Goal: Communication & Community: Answer question/provide support

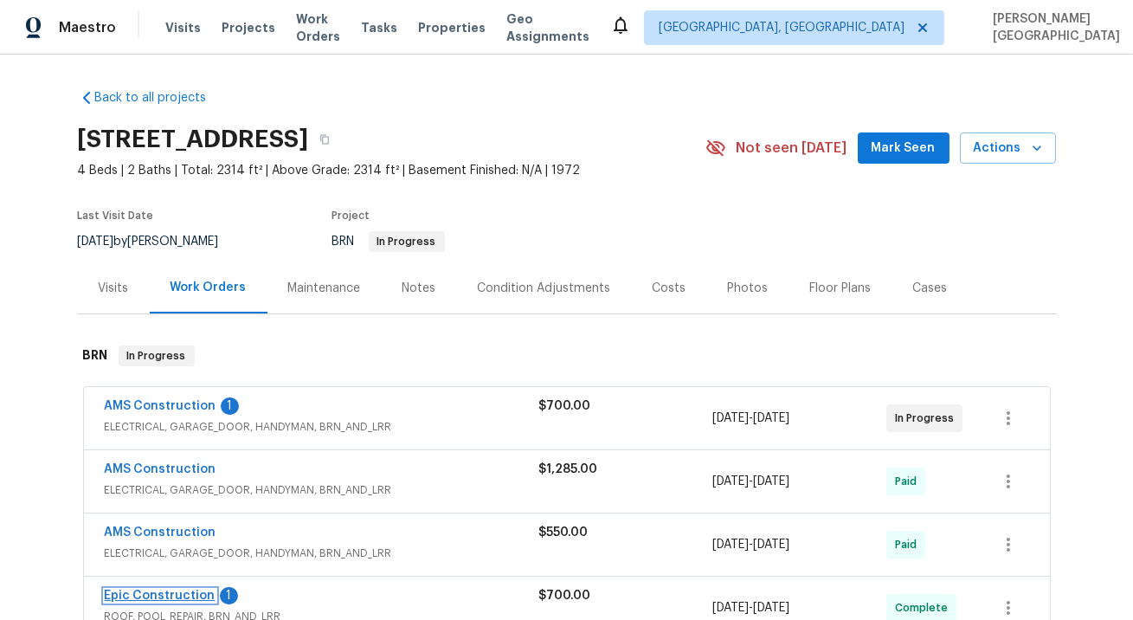
click at [184, 594] on link "Epic Construction" at bounding box center [160, 595] width 111 height 12
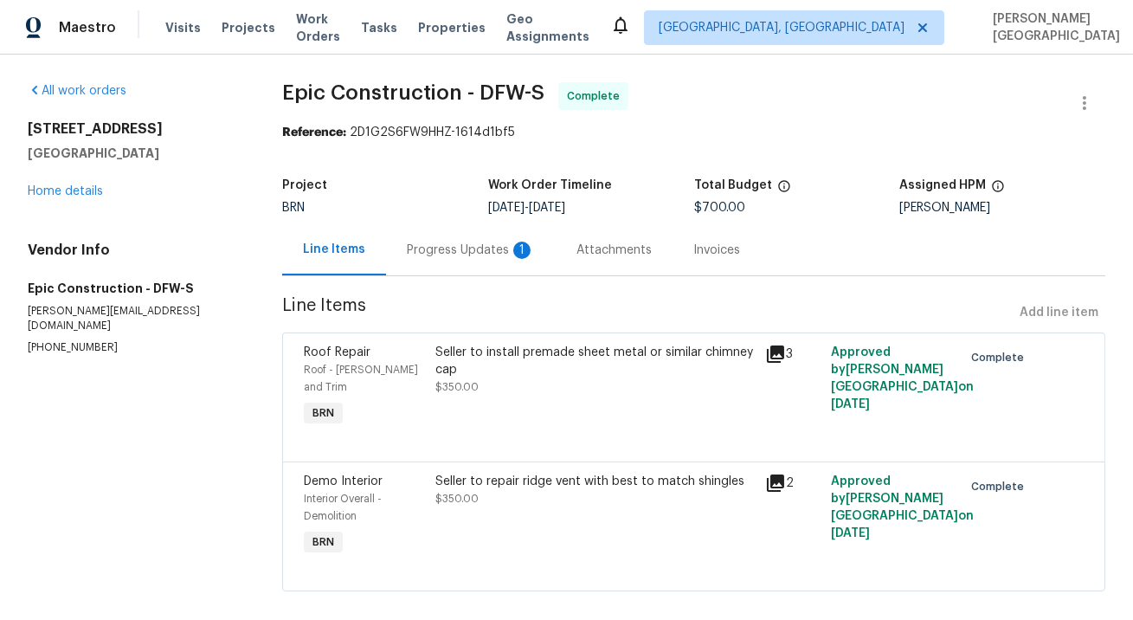
click at [474, 268] on div "Progress Updates 1" at bounding box center [471, 249] width 170 height 51
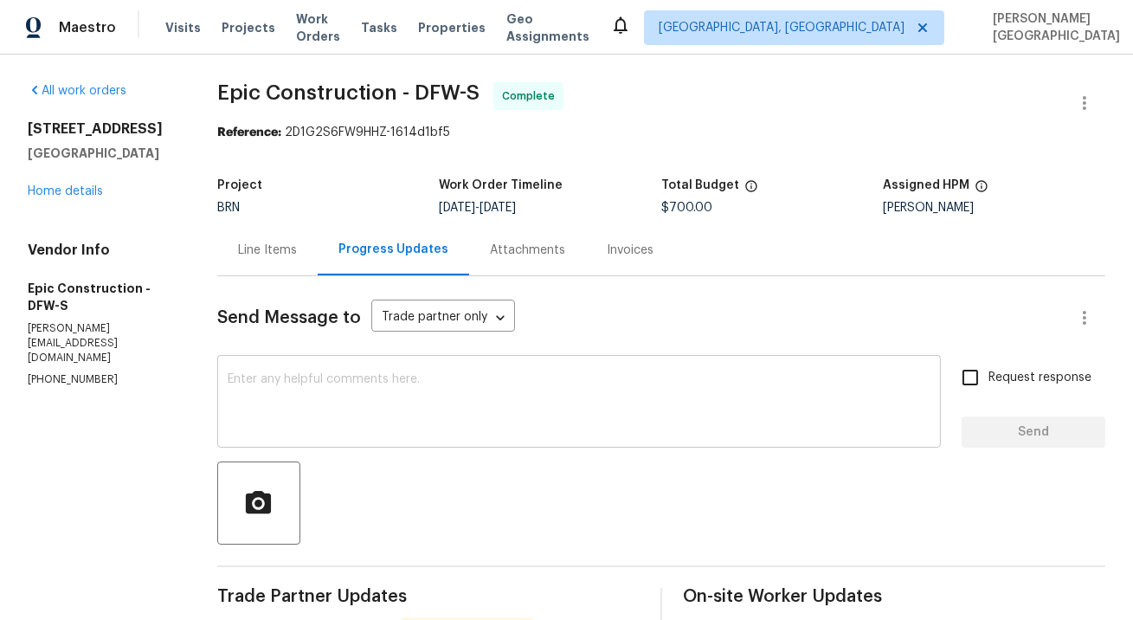
click at [342, 395] on textarea at bounding box center [579, 403] width 703 height 61
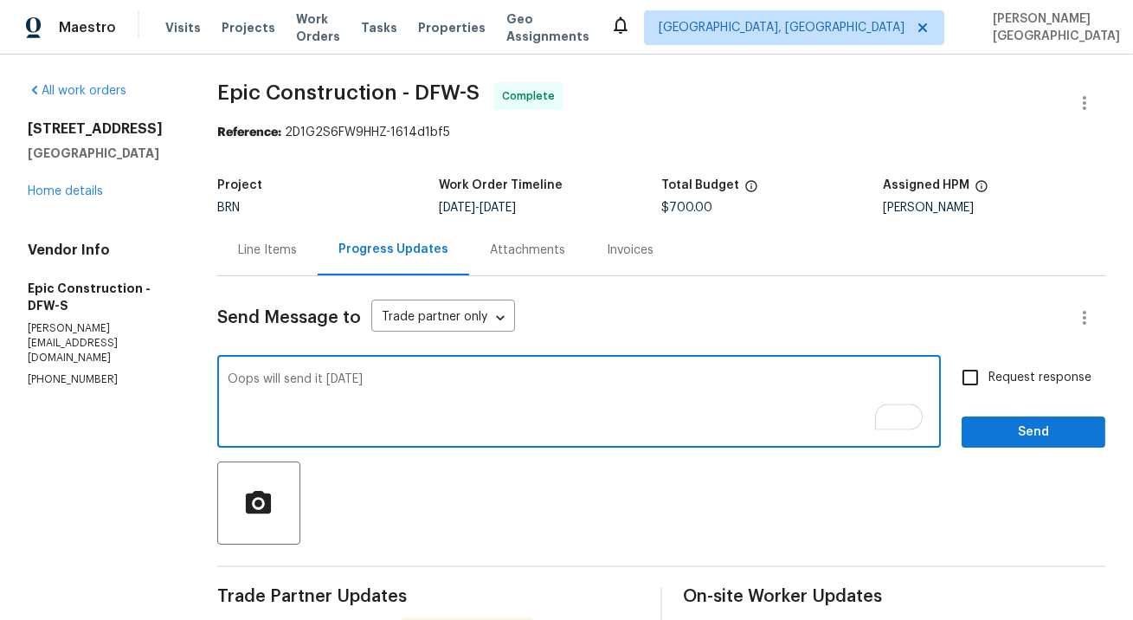
type textarea "Oops will send it today"
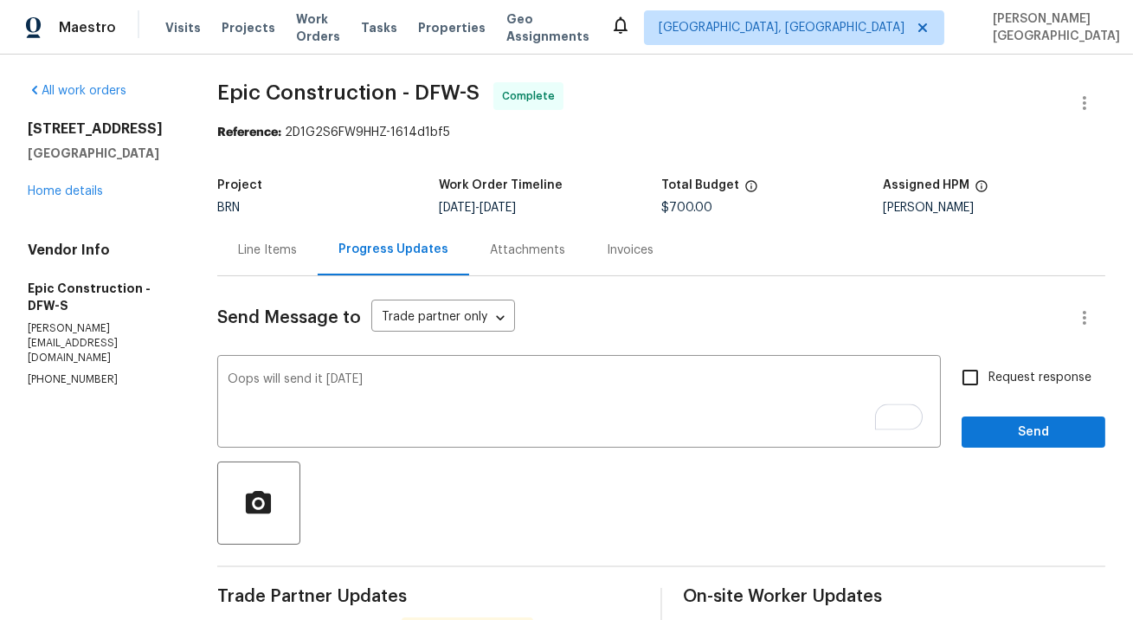
click at [1012, 372] on span "Request response" at bounding box center [1039, 378] width 103 height 18
click at [988, 372] on input "Request response" at bounding box center [970, 377] width 36 height 36
checkbox input "true"
click at [1019, 436] on span "Send" at bounding box center [1033, 432] width 116 height 22
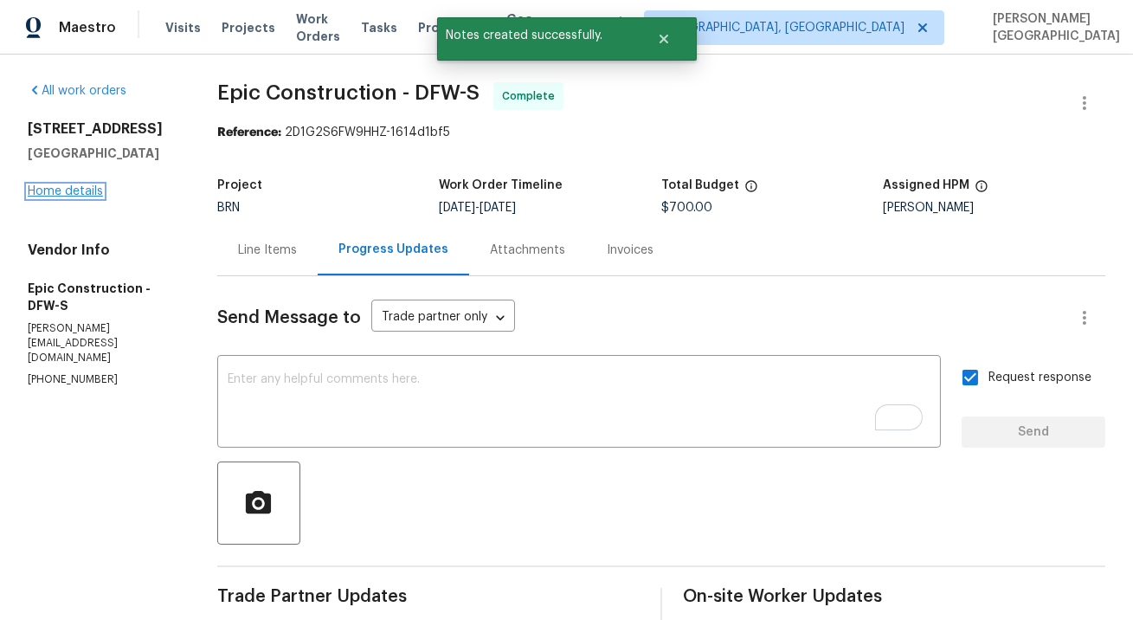
click at [74, 190] on link "Home details" at bounding box center [65, 191] width 75 height 12
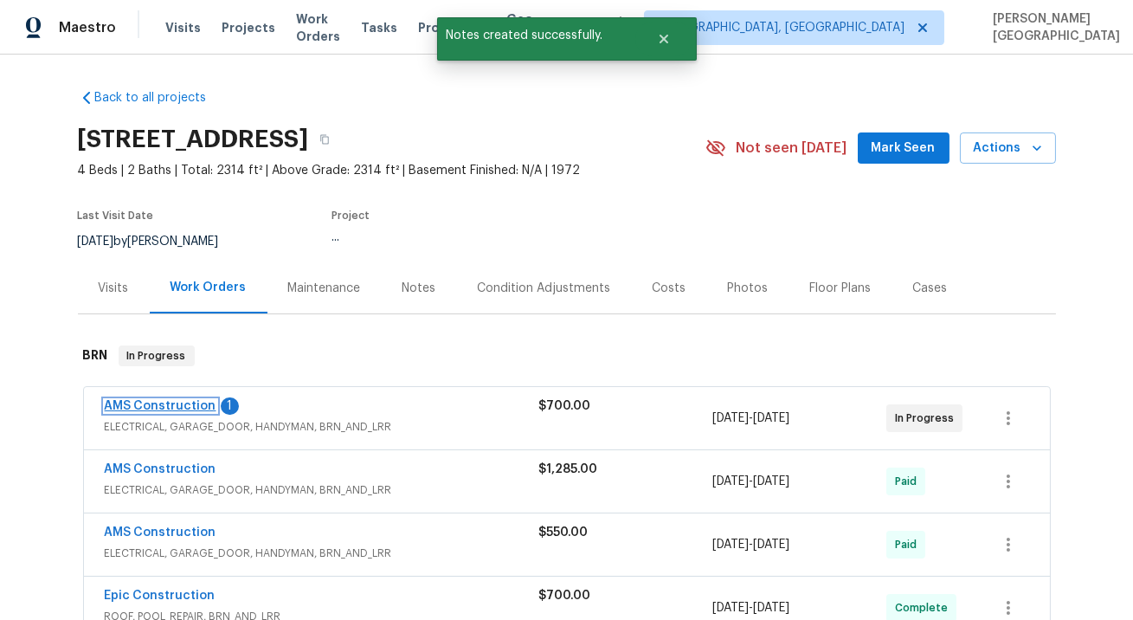
click at [196, 405] on link "AMS Construction" at bounding box center [161, 406] width 112 height 12
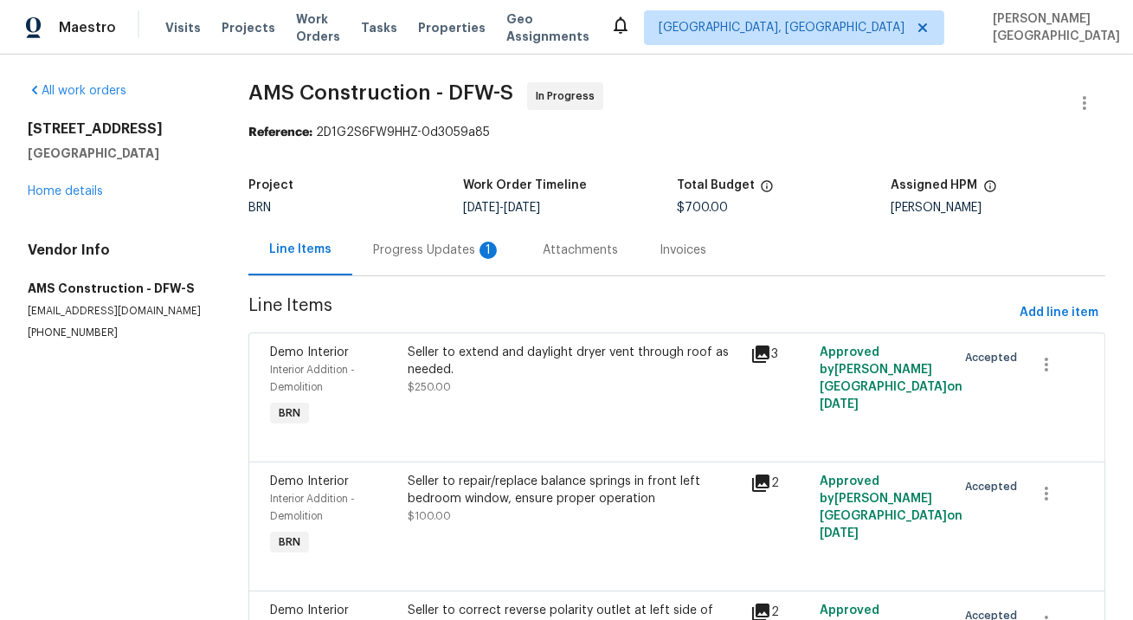
click at [471, 265] on div "Progress Updates 1" at bounding box center [437, 249] width 170 height 51
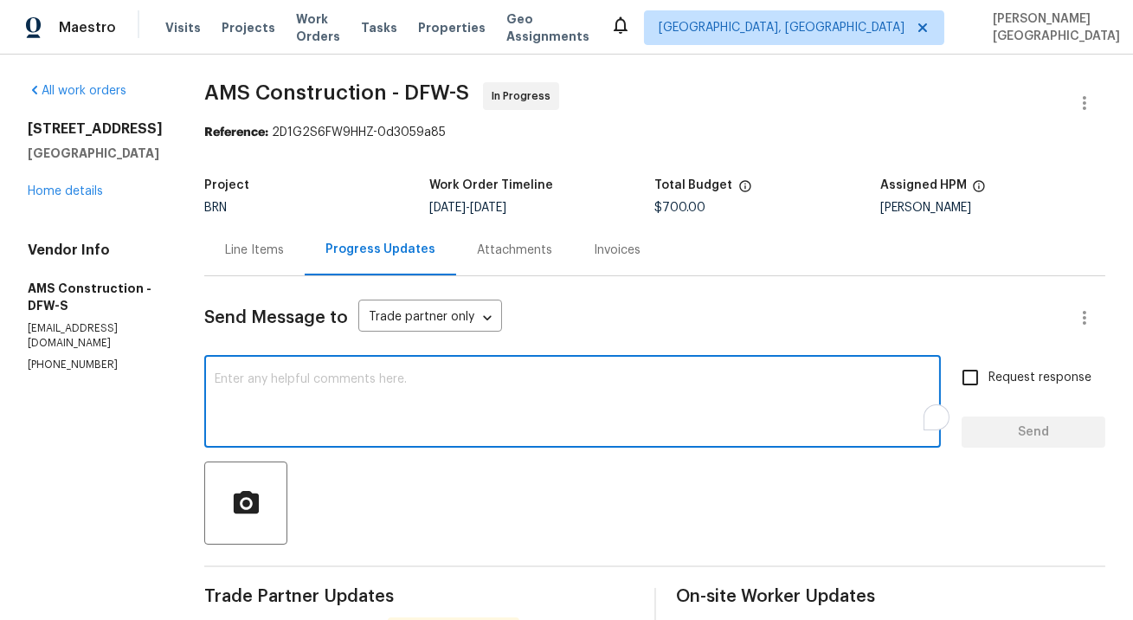
click at [317, 390] on textarea "To enrich screen reader interactions, please activate Accessibility in Grammarl…" at bounding box center [573, 403] width 716 height 61
type textarea "Okay, thank you!"
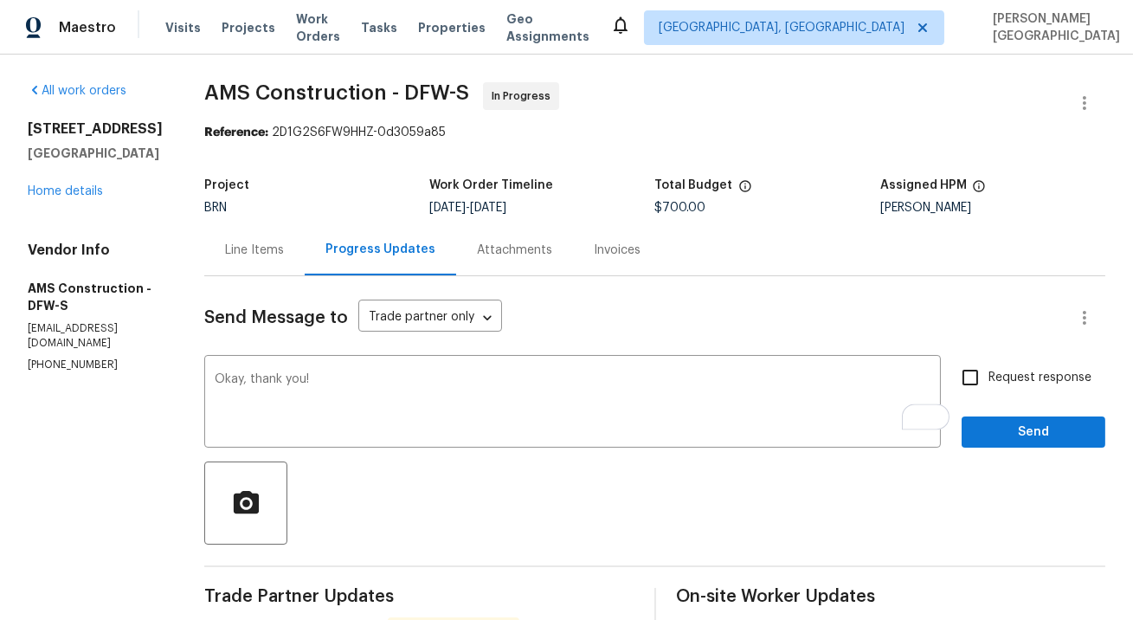
click at [992, 379] on span "Request response" at bounding box center [1039, 378] width 103 height 18
click at [988, 379] on input "Request response" at bounding box center [970, 377] width 36 height 36
checkbox input "true"
click at [985, 438] on span "Send" at bounding box center [1033, 432] width 116 height 22
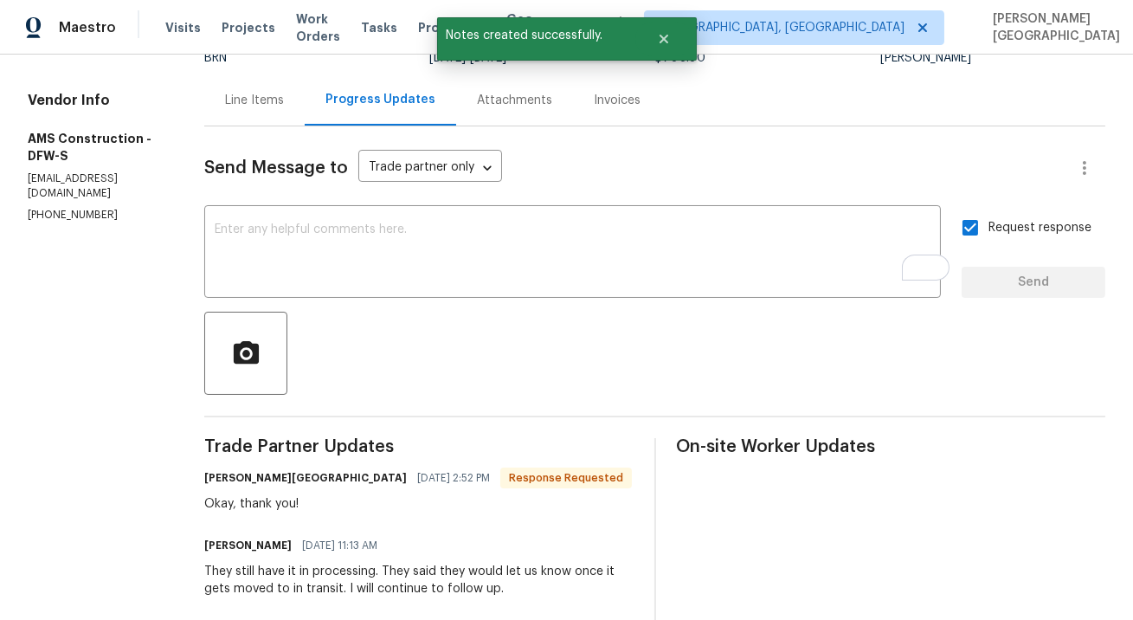
scroll to position [264, 0]
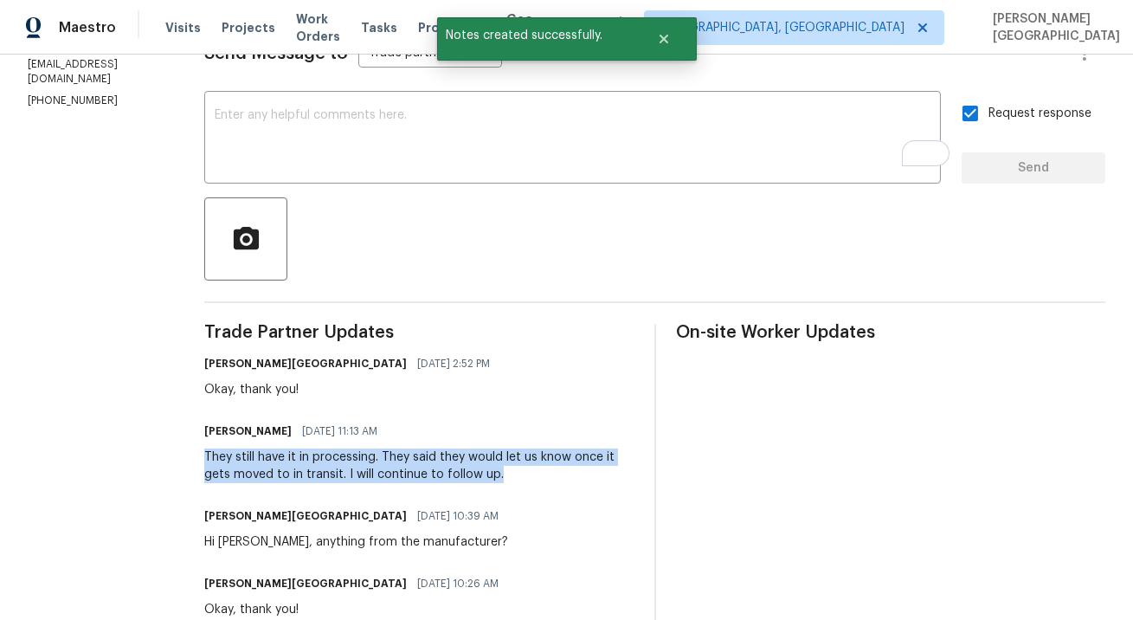
drag, startPoint x: 180, startPoint y: 452, endPoint x: 488, endPoint y: 478, distance: 309.1
copy div "They still have it in processing. They said they would let us know once it gets…"
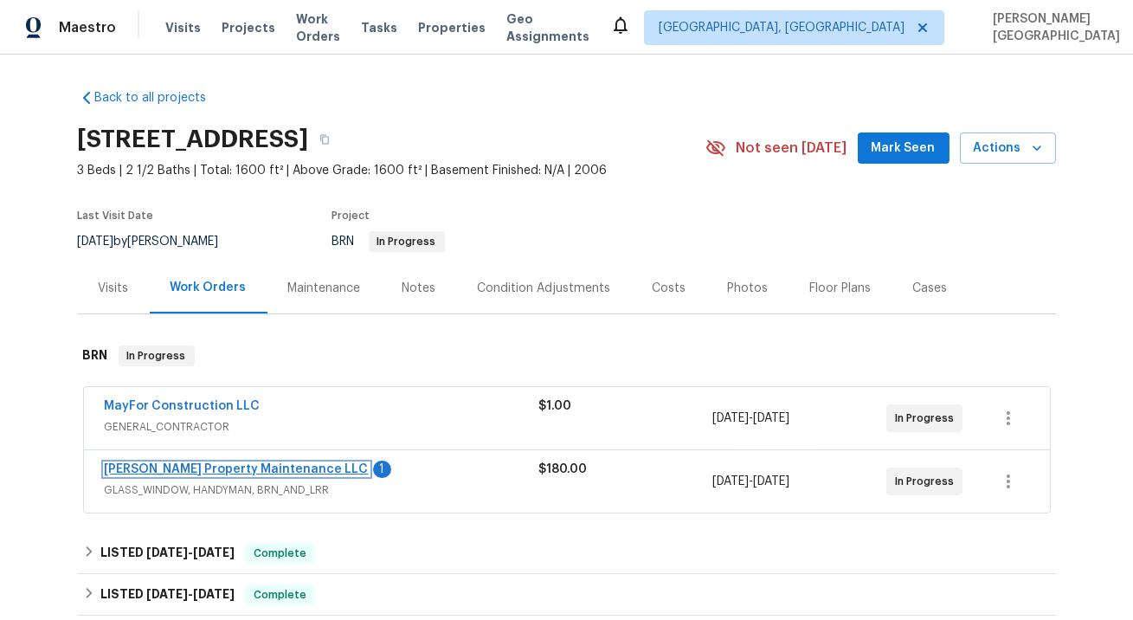
click at [209, 469] on link "[PERSON_NAME] Property Maintenance LLC" at bounding box center [237, 469] width 264 height 12
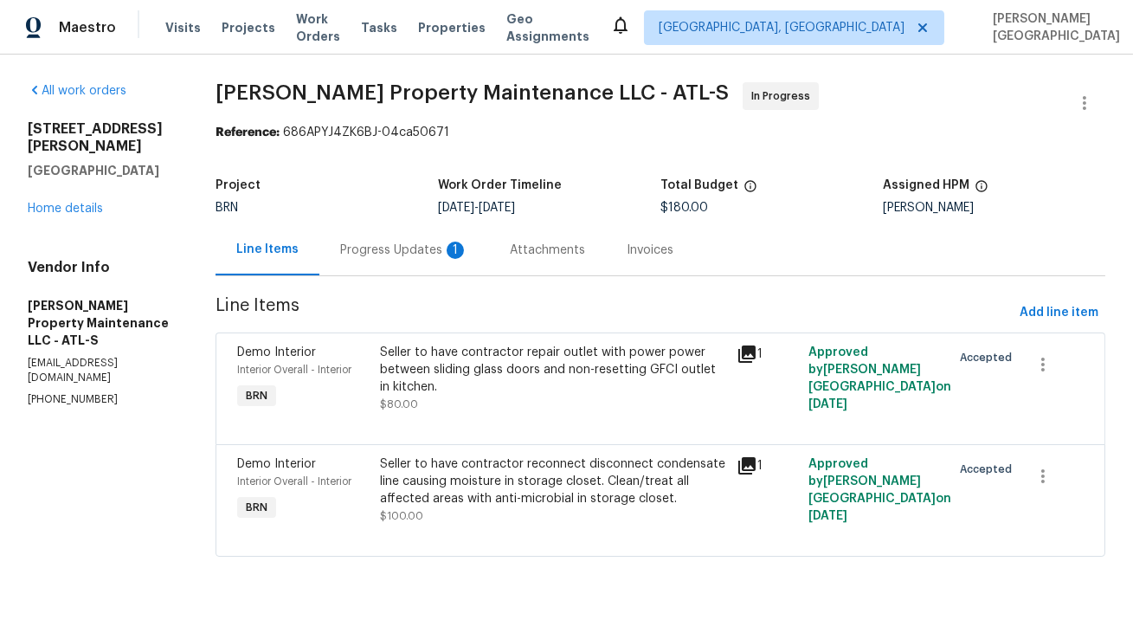
click at [444, 257] on div "Progress Updates 1" at bounding box center [404, 249] width 128 height 17
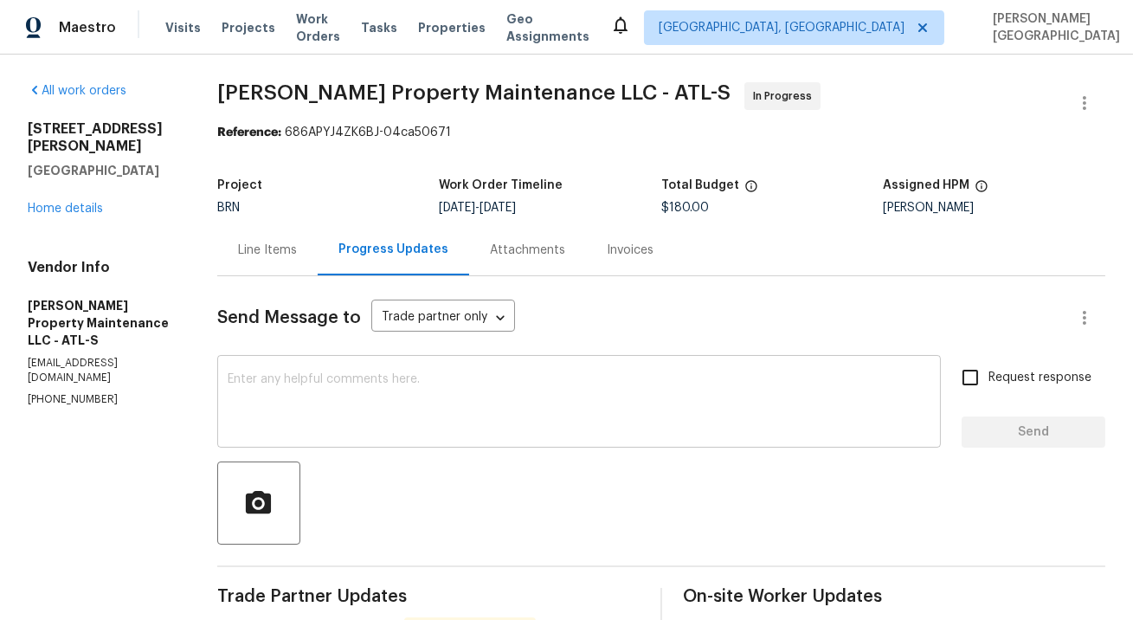
click at [327, 401] on textarea at bounding box center [579, 403] width 703 height 61
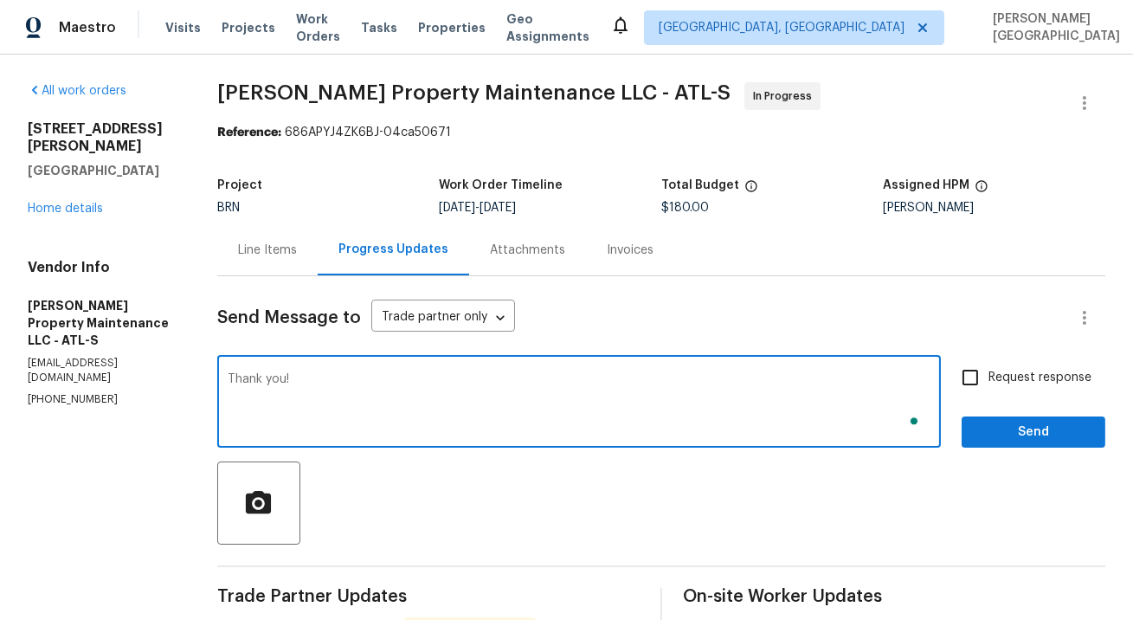
type textarea "Thank you!"
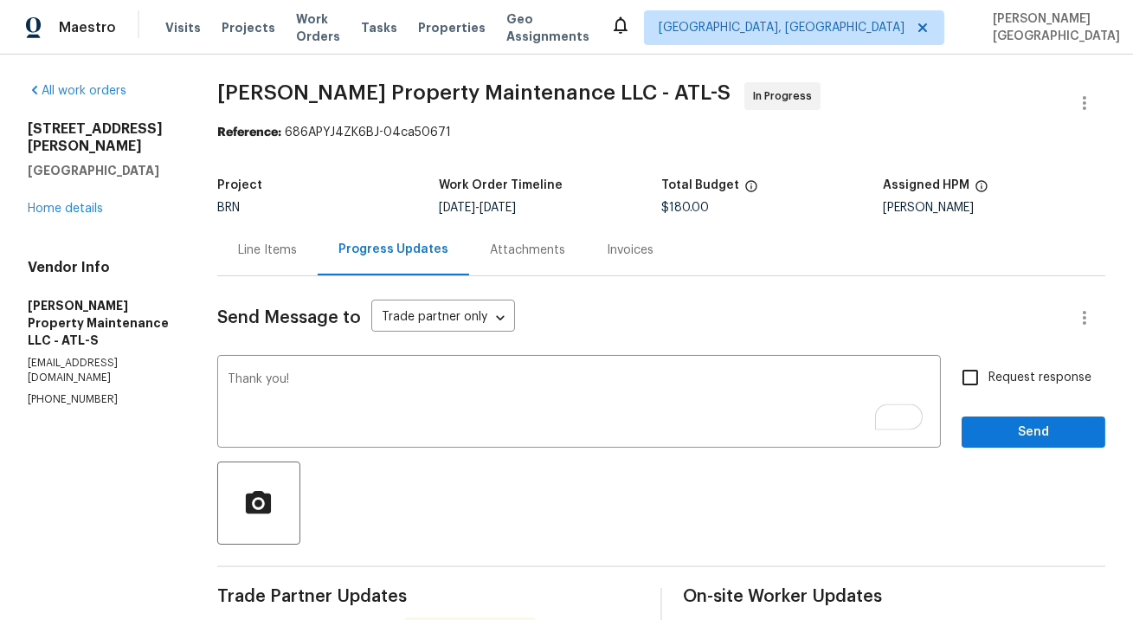
click at [1000, 374] on span "Request response" at bounding box center [1039, 378] width 103 height 18
click at [988, 374] on input "Request response" at bounding box center [970, 377] width 36 height 36
checkbox input "true"
click at [1003, 440] on span "Send" at bounding box center [1033, 432] width 116 height 22
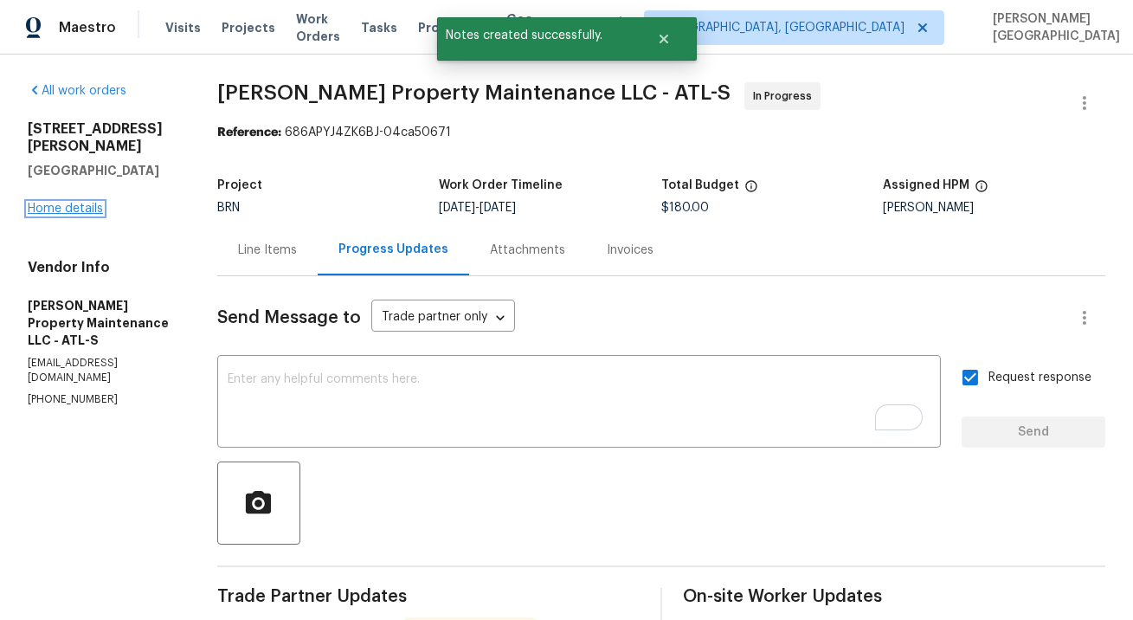
click at [72, 202] on link "Home details" at bounding box center [65, 208] width 75 height 12
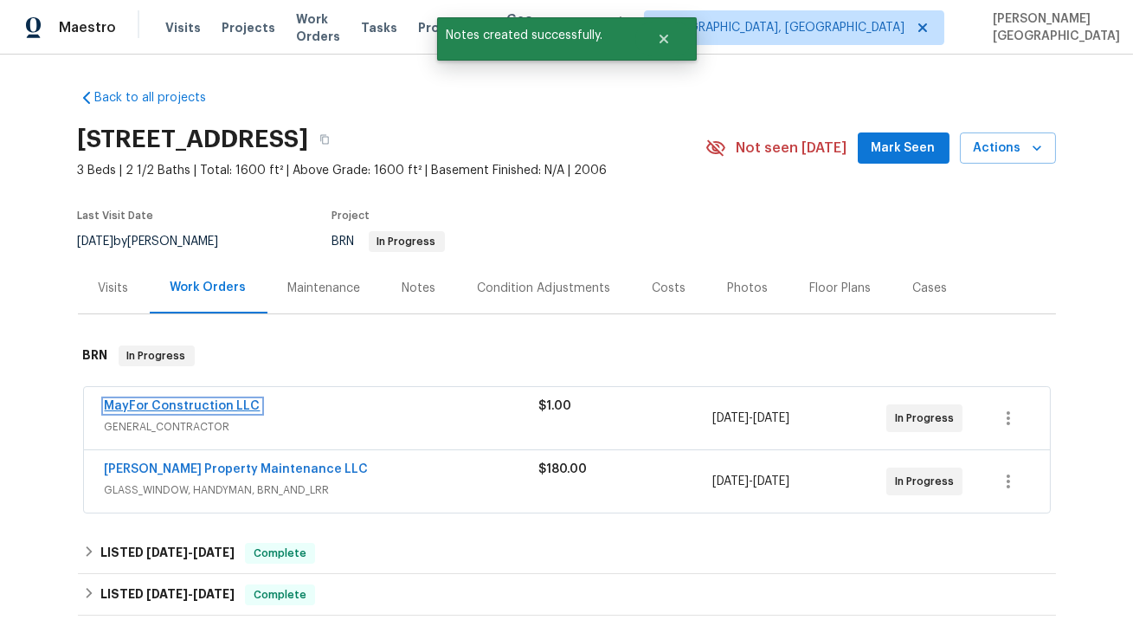
click at [220, 404] on link "MayFor Construction LLC" at bounding box center [183, 406] width 156 height 12
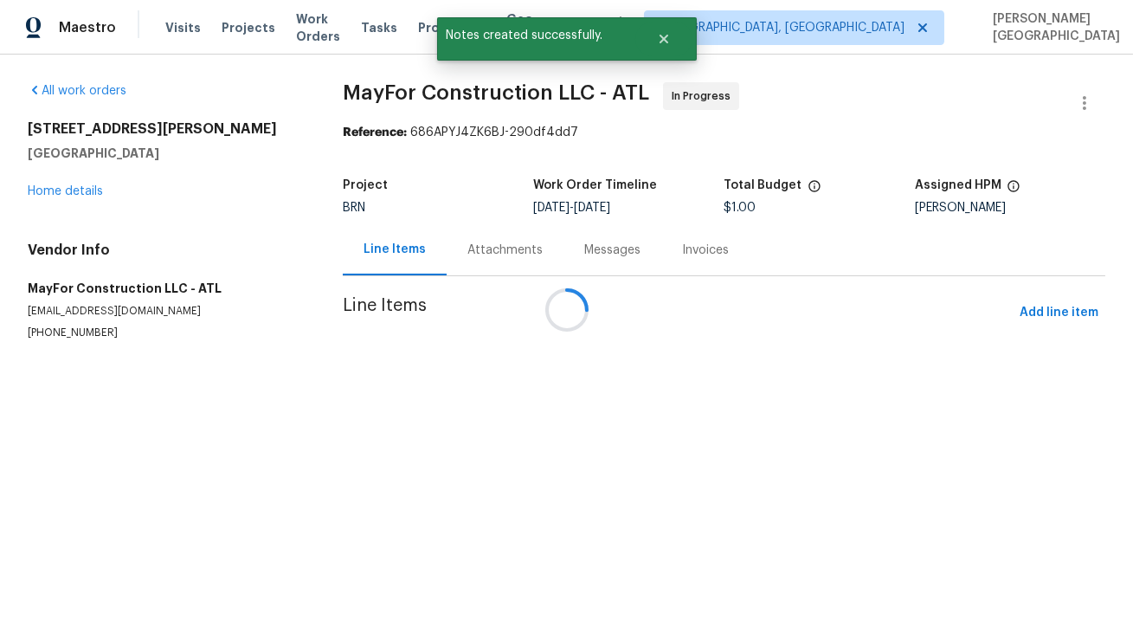
click at [473, 331] on div at bounding box center [566, 310] width 1133 height 620
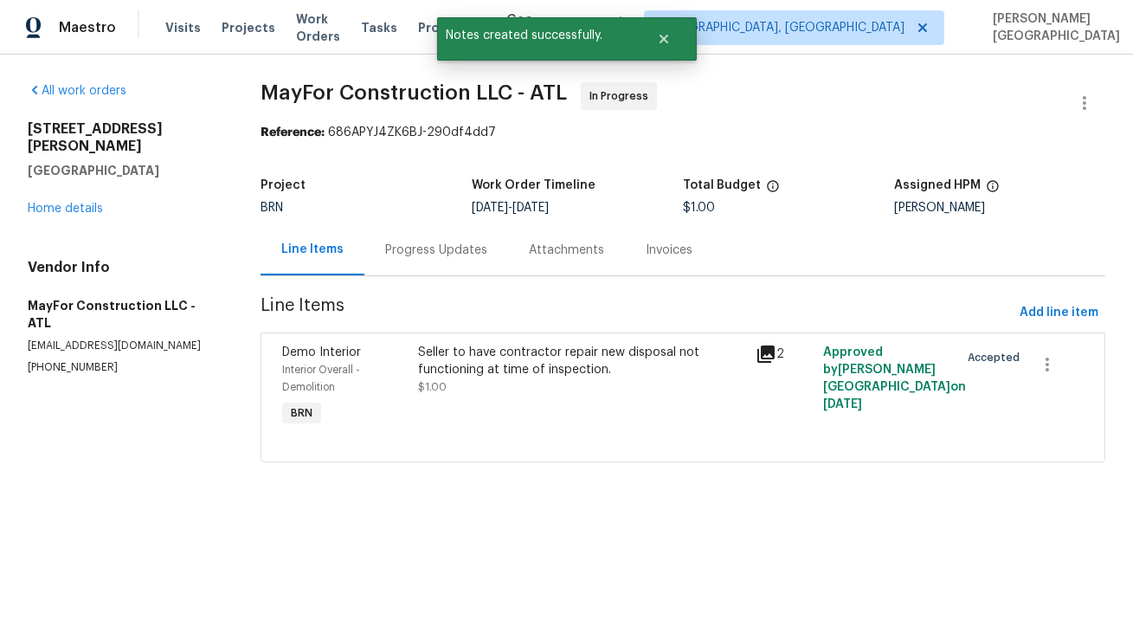
click at [434, 247] on div "Progress Updates" at bounding box center [436, 249] width 102 height 17
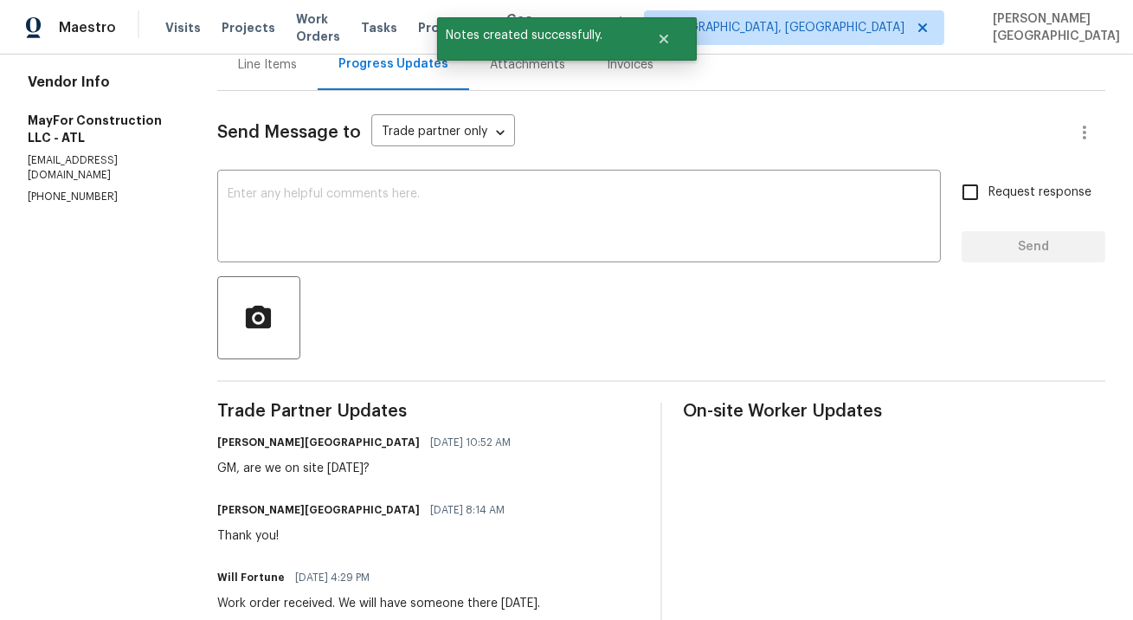
scroll to position [214, 0]
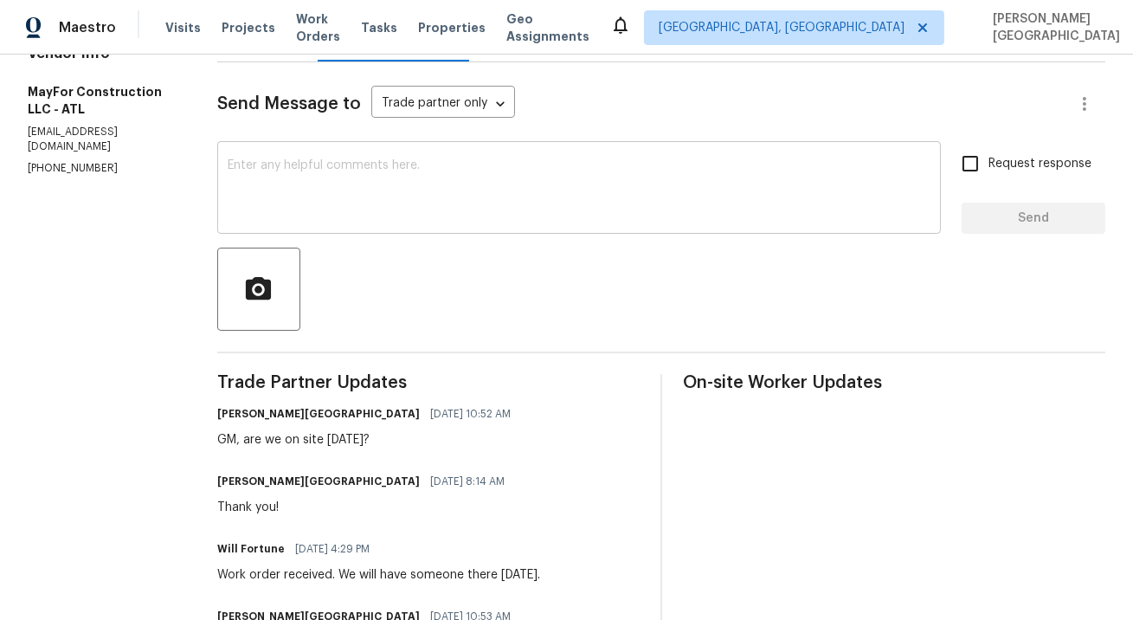
click at [311, 218] on textarea at bounding box center [579, 189] width 703 height 61
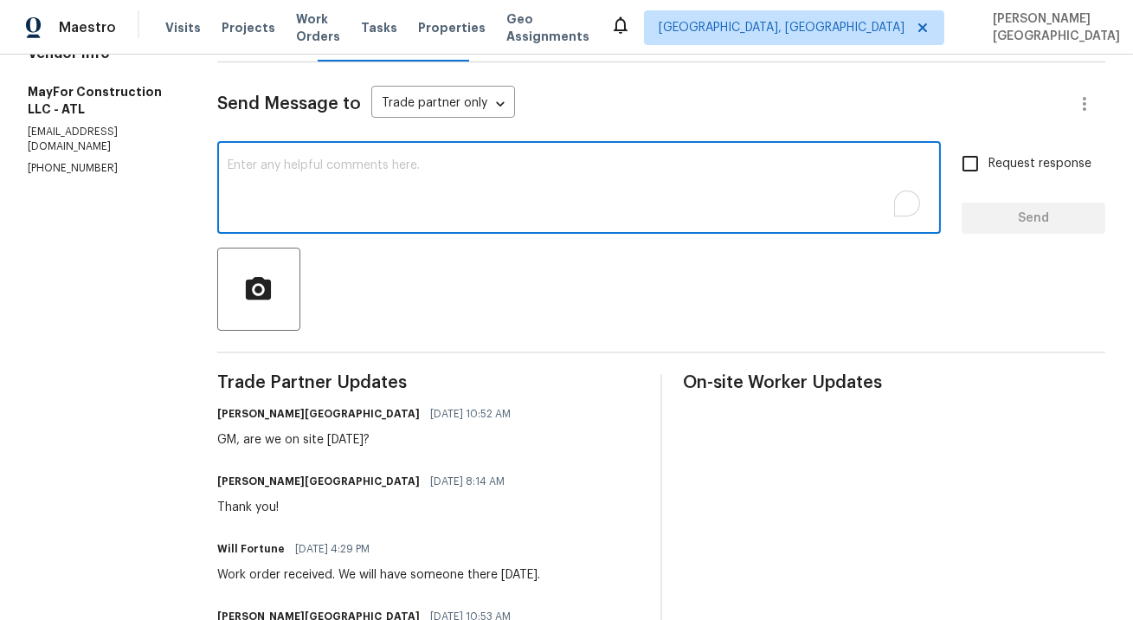
click at [277, 174] on textarea "To enrich screen reader interactions, please activate Accessibility in Grammarl…" at bounding box center [579, 189] width 703 height 61
type textarea "Could you please update on this?"
click at [978, 168] on input "Request response" at bounding box center [970, 163] width 36 height 36
checkbox input "true"
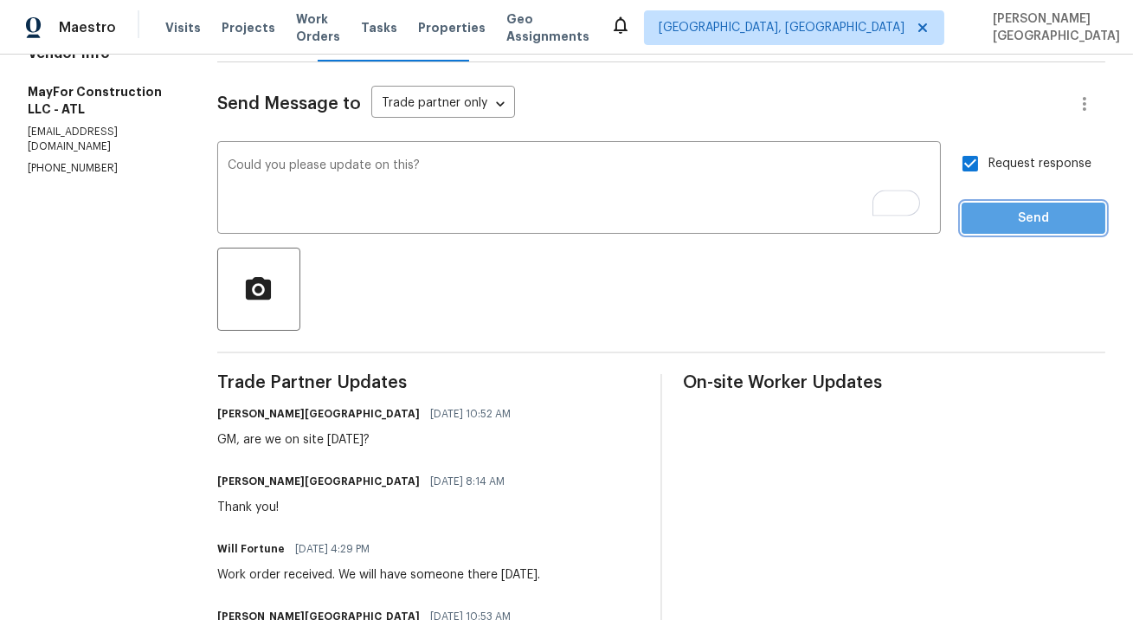
click at [999, 228] on span "Send" at bounding box center [1033, 219] width 116 height 22
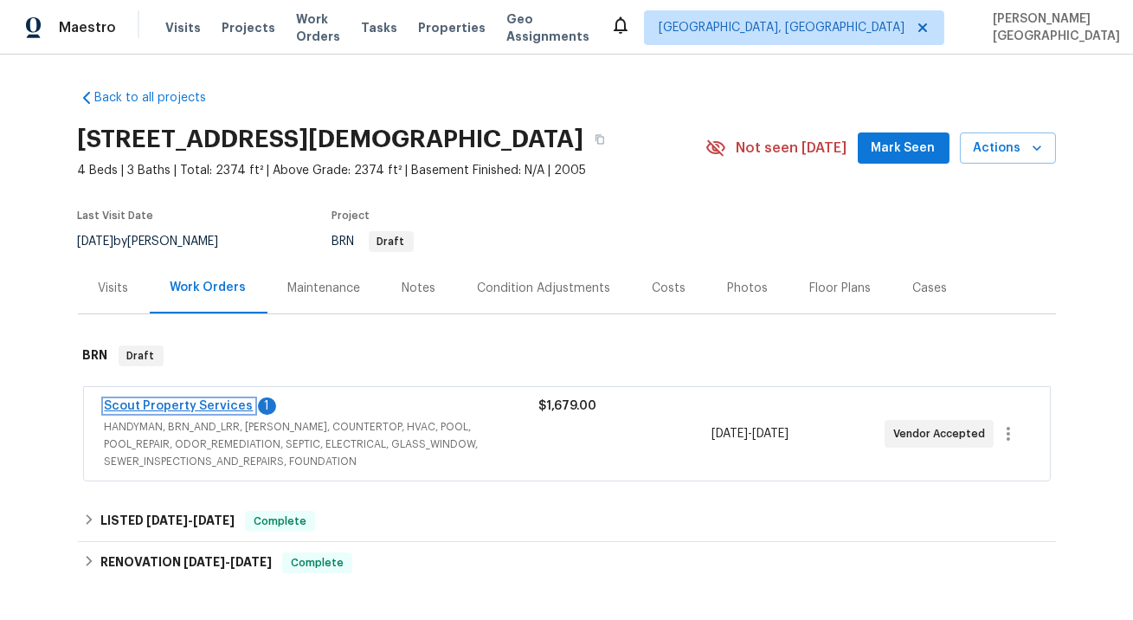
click at [176, 405] on link "Scout Property Services" at bounding box center [179, 406] width 149 height 12
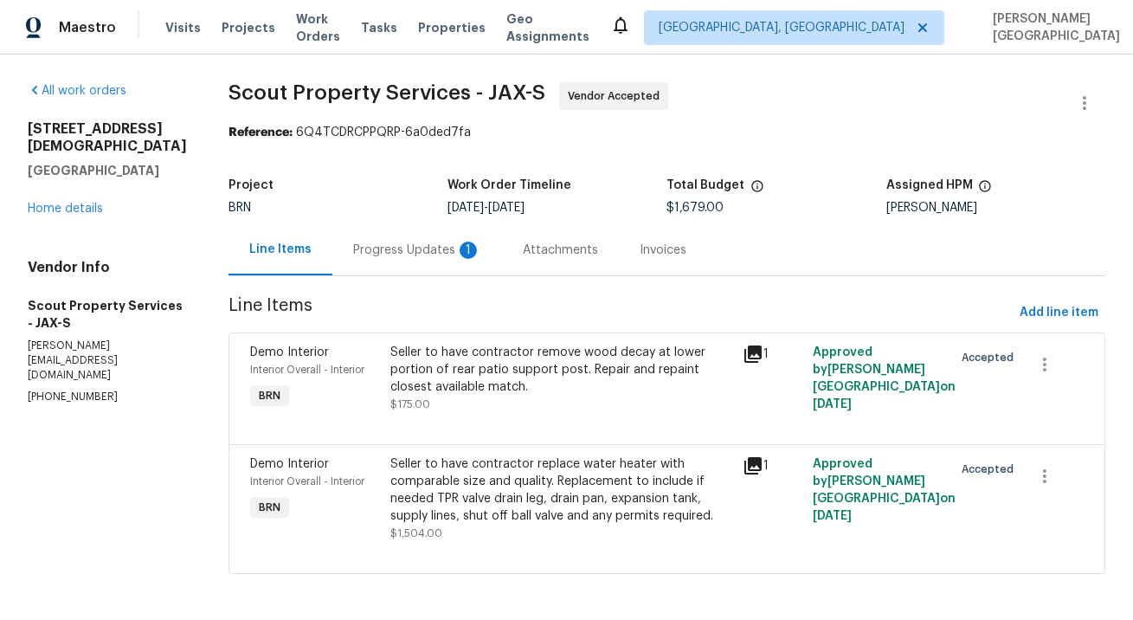
click at [412, 245] on div "Progress Updates 1" at bounding box center [417, 249] width 128 height 17
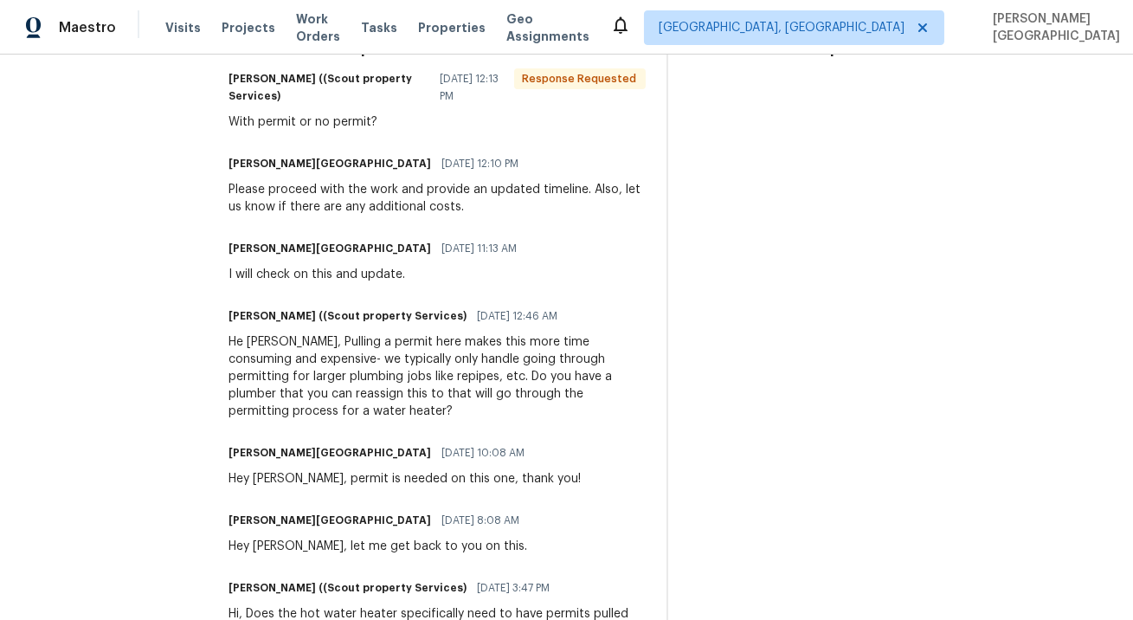
scroll to position [205, 0]
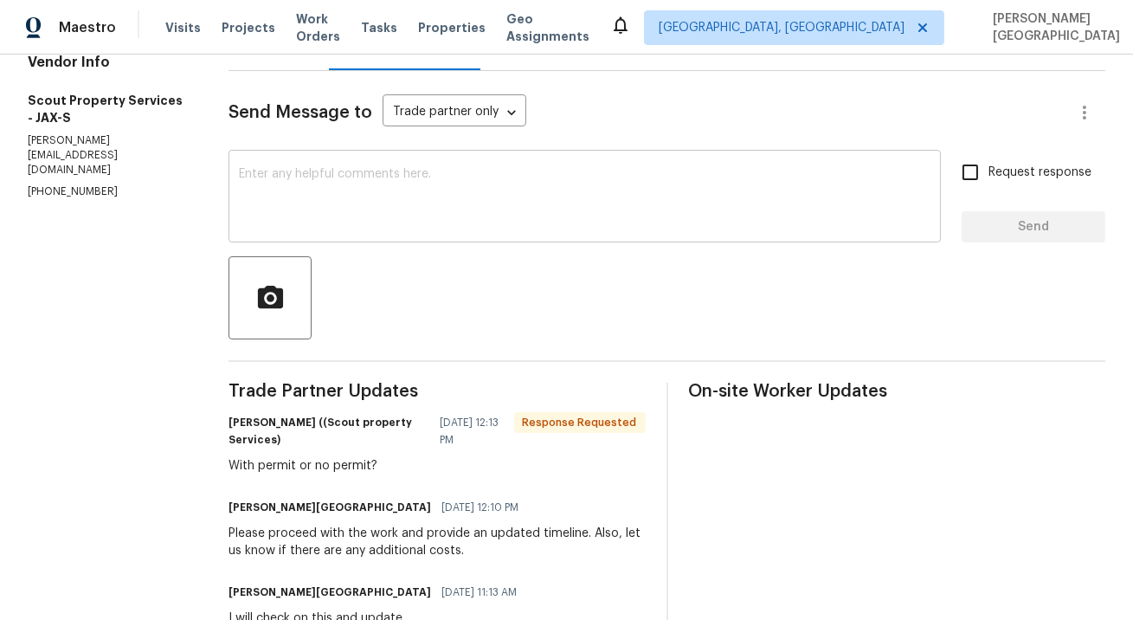
click at [228, 172] on div "x ​" at bounding box center [584, 198] width 712 height 88
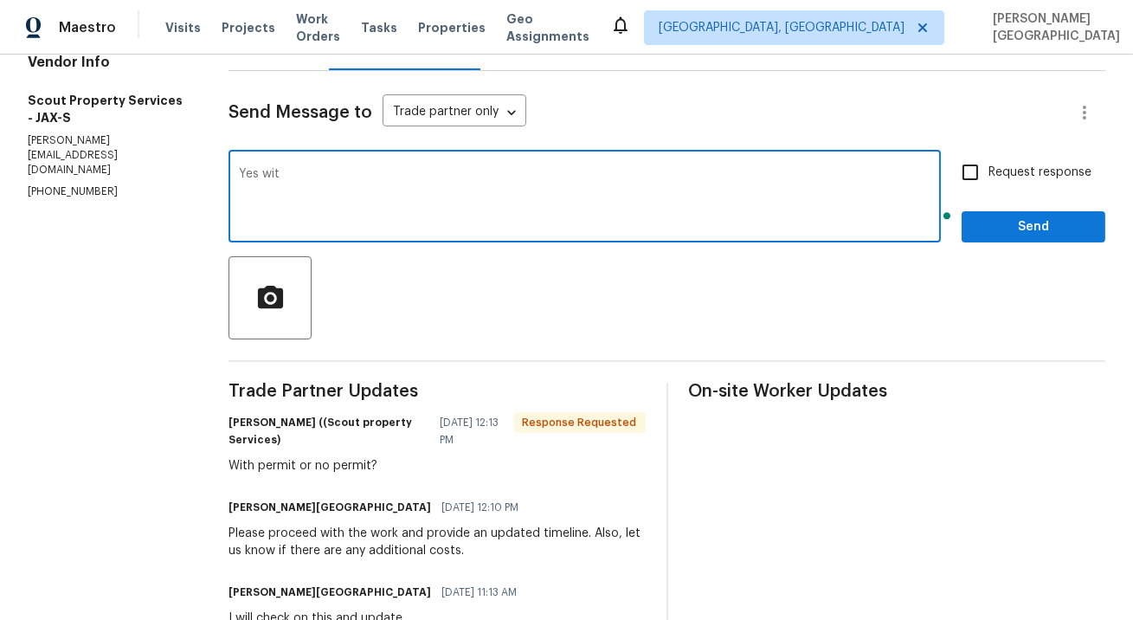
type textarea "Yes with"
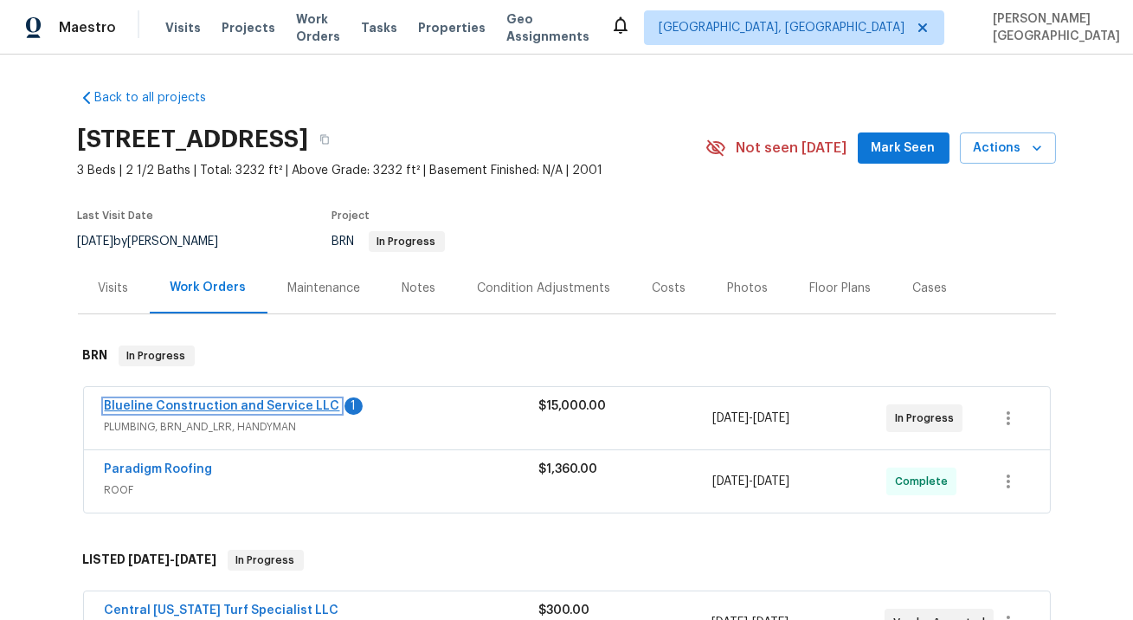
click at [261, 401] on link "Blueline Construction and Service LLC" at bounding box center [222, 406] width 235 height 12
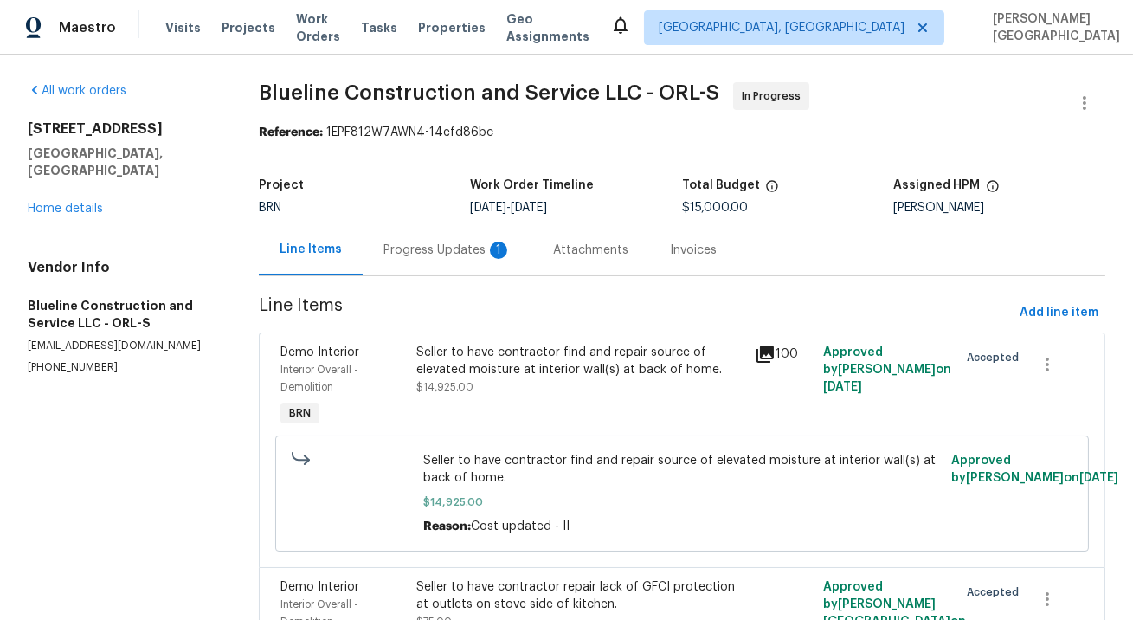
click at [449, 249] on div "Progress Updates 1" at bounding box center [447, 249] width 128 height 17
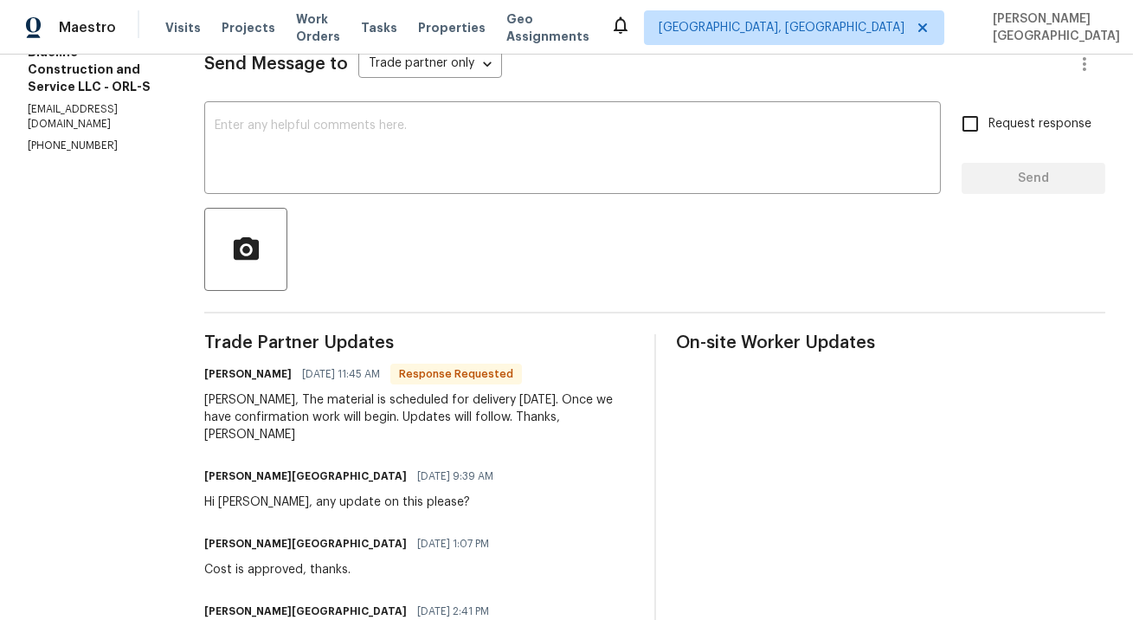
scroll to position [231, 0]
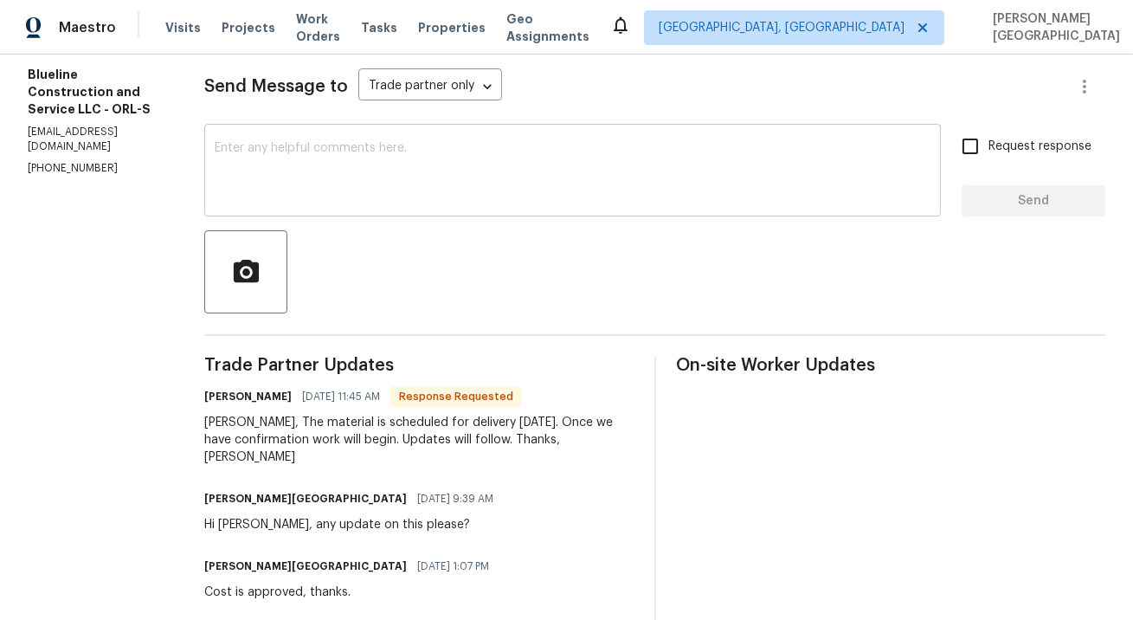
click at [315, 191] on textarea at bounding box center [573, 172] width 716 height 61
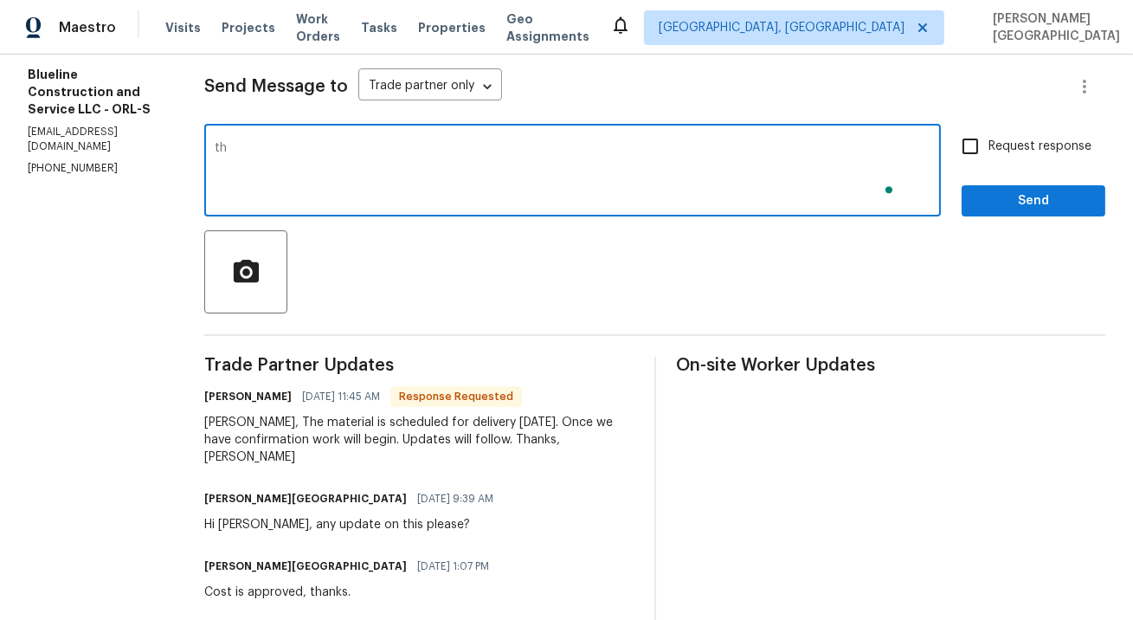
type textarea "t"
type textarea "Thank you [PERSON_NAME]!"
click at [975, 165] on div "Request response Send" at bounding box center [1033, 172] width 144 height 88
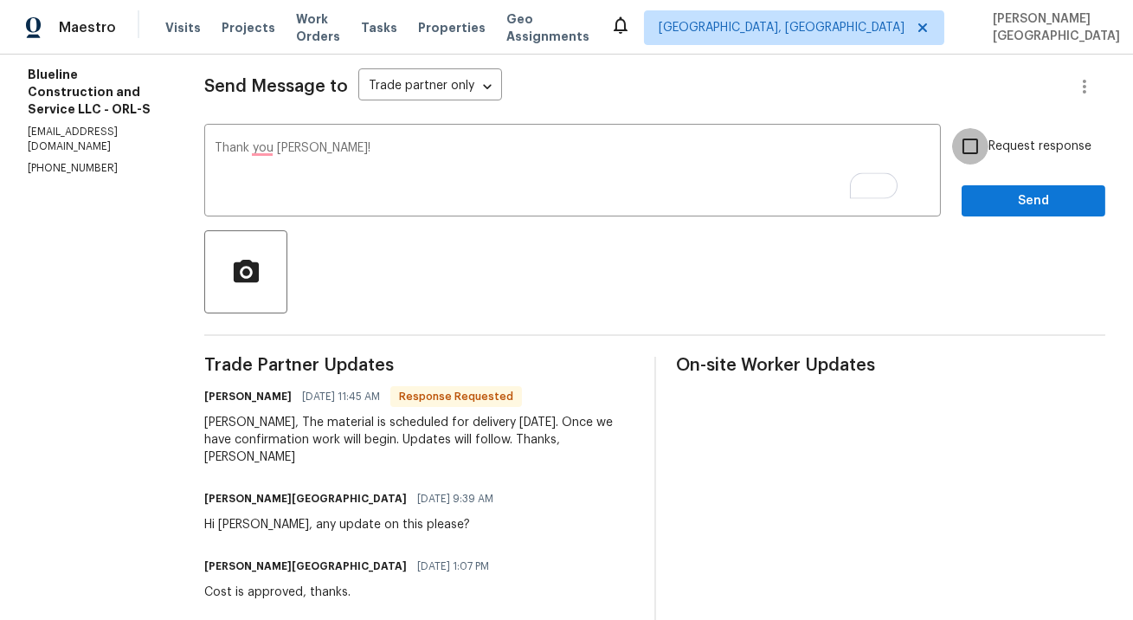
click at [975, 132] on input "Request response" at bounding box center [970, 146] width 36 height 36
checkbox input "true"
click at [1013, 205] on span "Send" at bounding box center [1033, 201] width 116 height 22
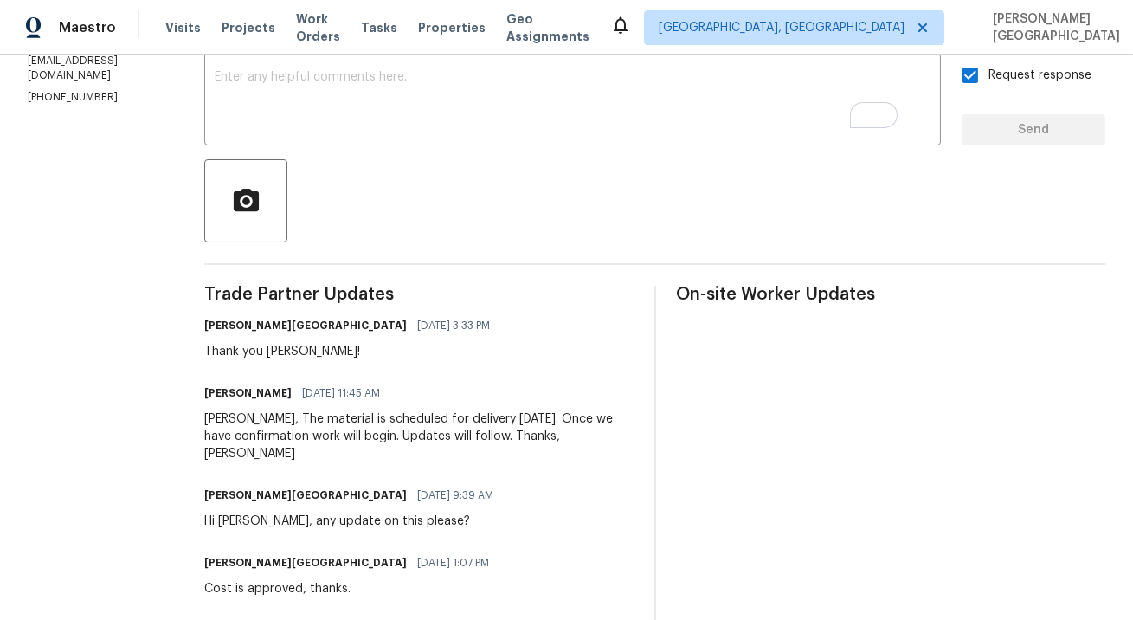
scroll to position [315, 0]
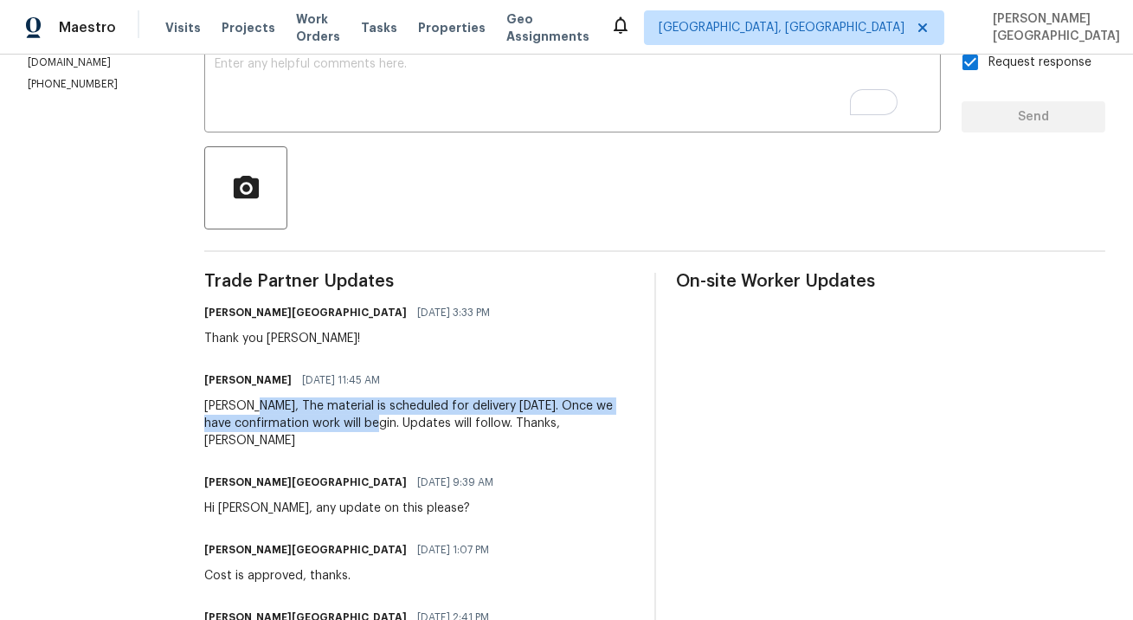
drag, startPoint x: 275, startPoint y: 403, endPoint x: 401, endPoint y: 424, distance: 128.0
click at [402, 425] on div "[PERSON_NAME], The material is scheduled for delivery [DATE]. Once we have conf…" at bounding box center [418, 423] width 429 height 52
copy div "The material is scheduled for delivery [DATE]. Once we have confirmation work w…"
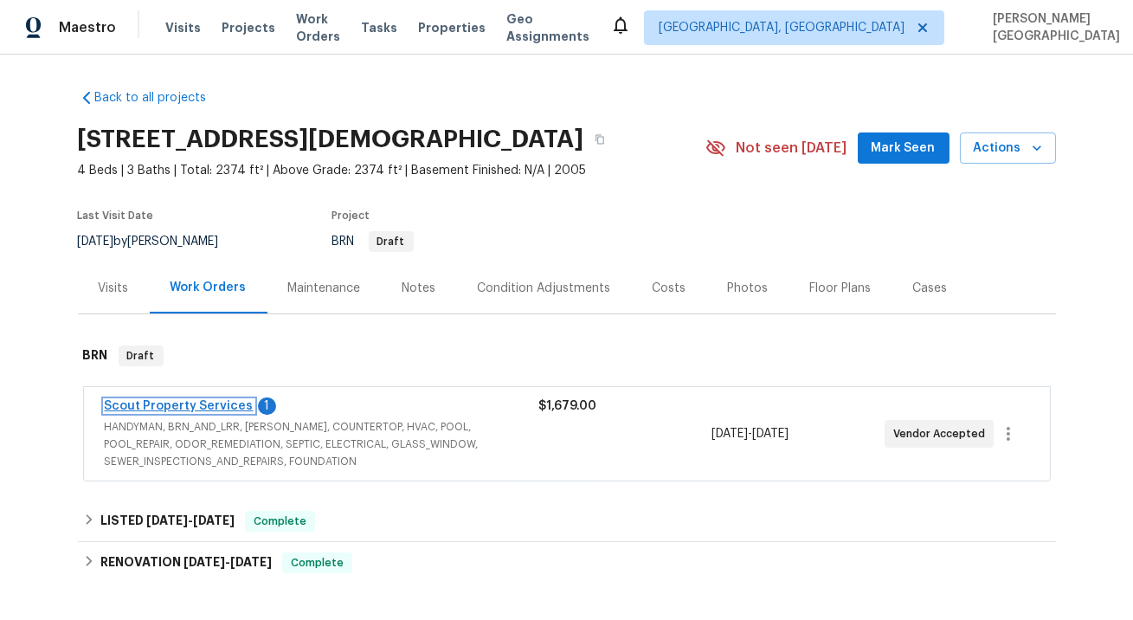
click at [182, 408] on link "Scout Property Services" at bounding box center [179, 406] width 149 height 12
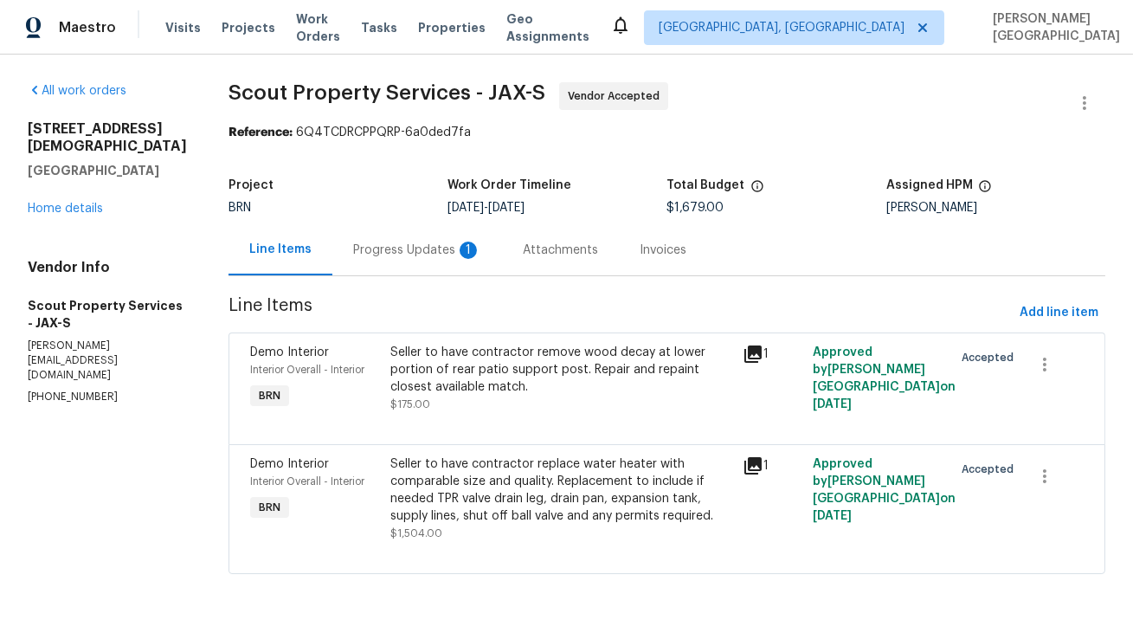
click at [429, 274] on div "Progress Updates 1" at bounding box center [417, 249] width 170 height 51
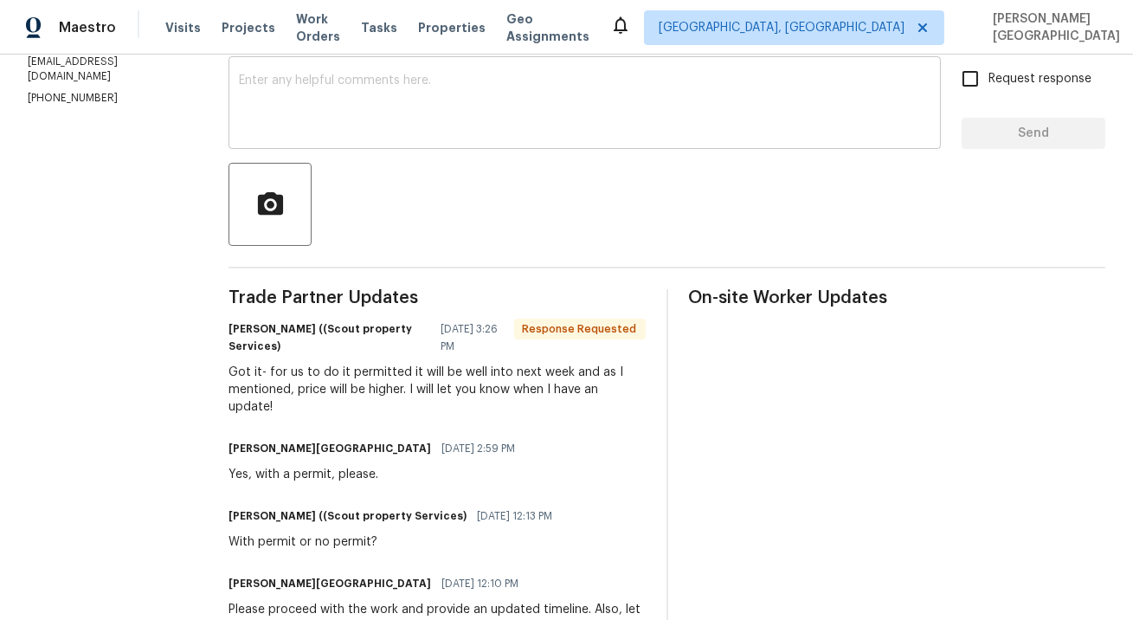
scroll to position [253, 0]
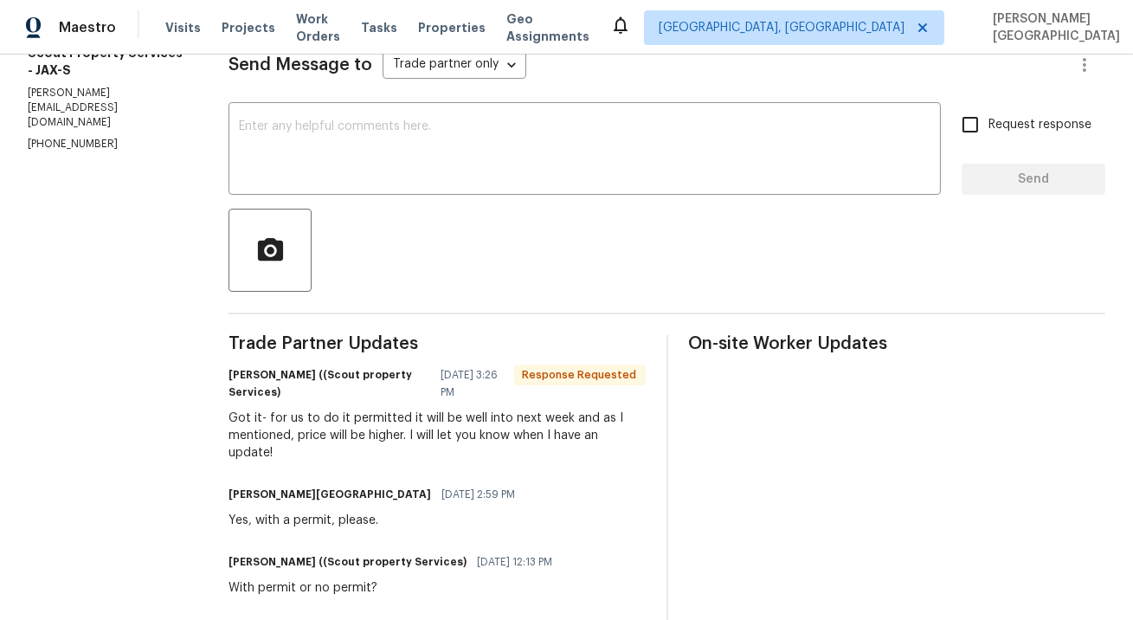
click at [304, 129] on textarea at bounding box center [584, 150] width 691 height 61
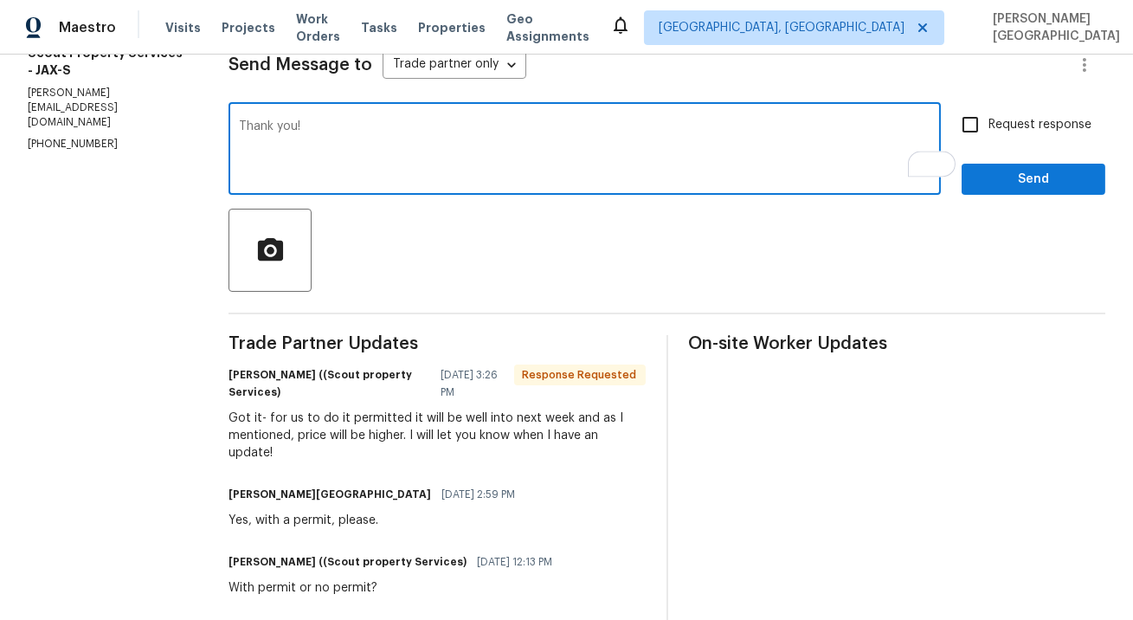
type textarea "Thank you!"
click at [980, 138] on input "Request response" at bounding box center [970, 124] width 36 height 36
checkbox input "true"
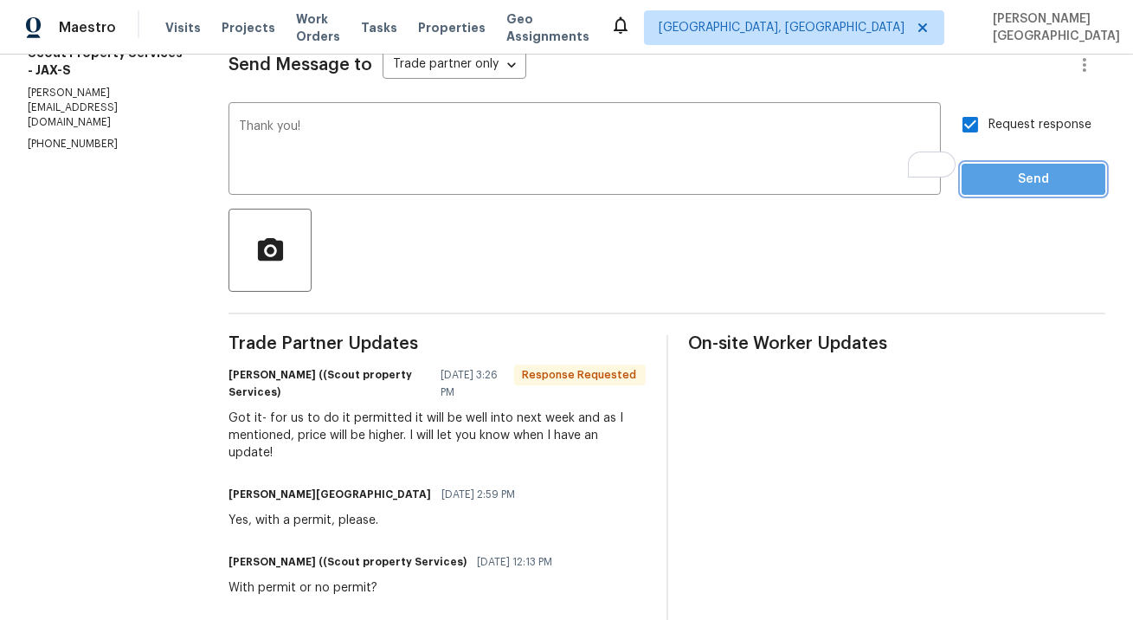
click at [990, 175] on span "Send" at bounding box center [1033, 180] width 116 height 22
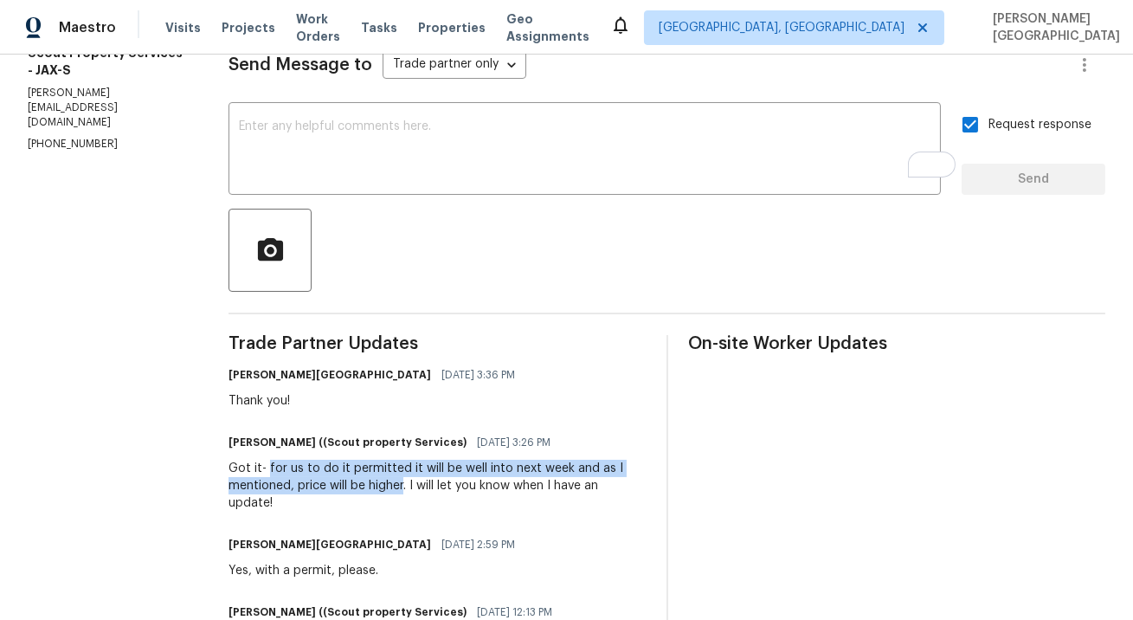
drag, startPoint x: 374, startPoint y: 484, endPoint x: 241, endPoint y: 465, distance: 134.6
click at [241, 465] on div "Got it- for us to do it permitted it will be well into next week and as I menti…" at bounding box center [436, 485] width 417 height 52
copy div "for us to do it permitted it will be well into next week and as I mentioned, pr…"
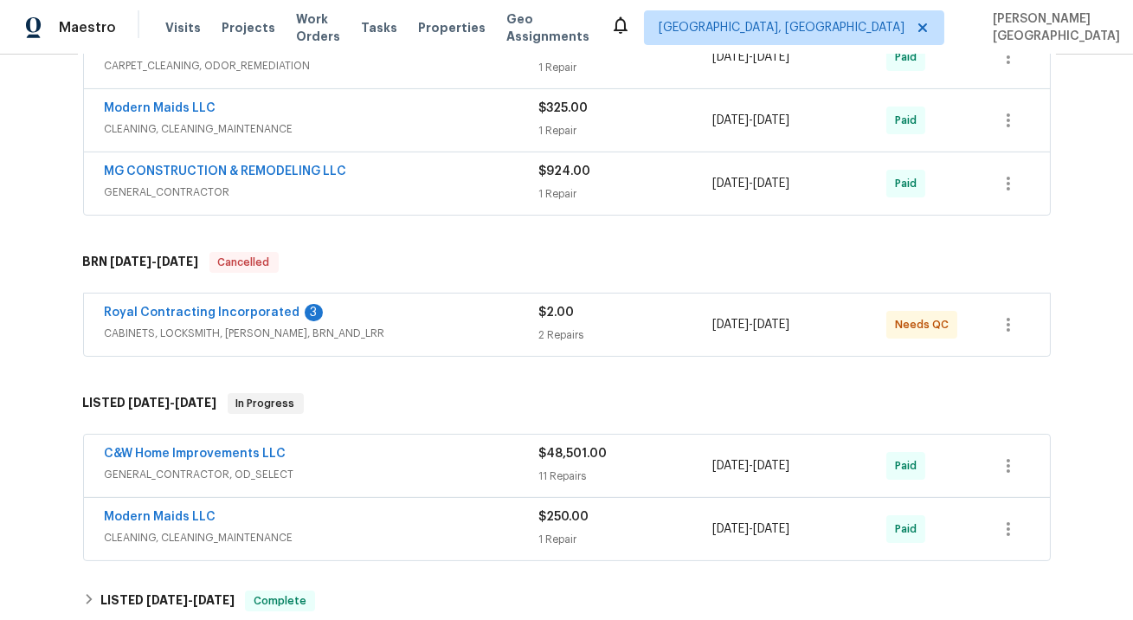
scroll to position [499, 0]
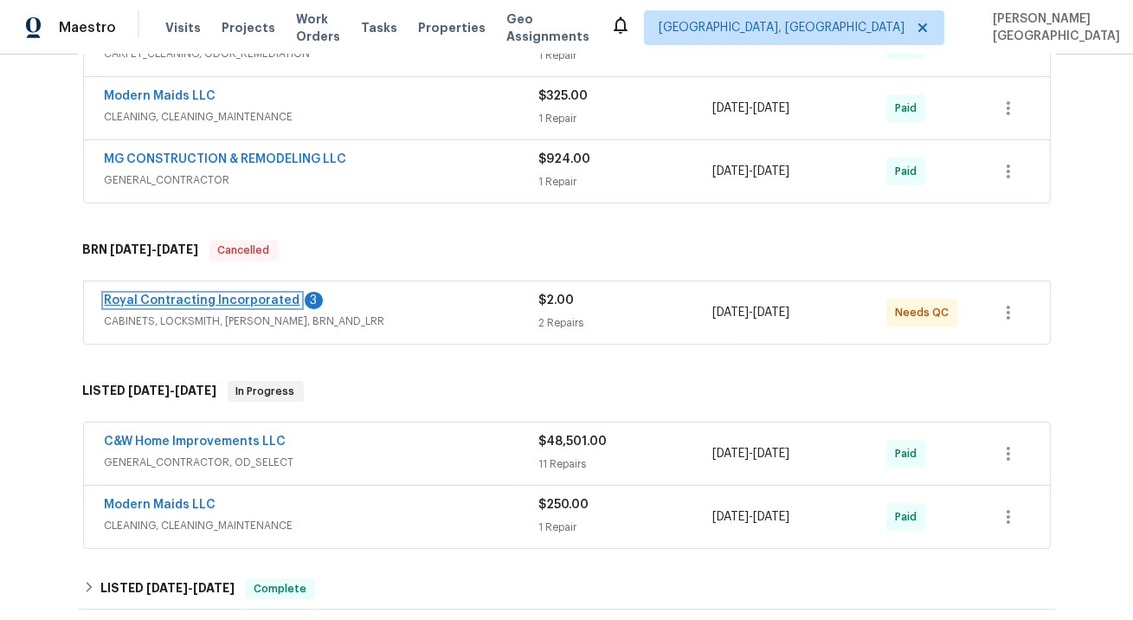
click at [241, 296] on link "Royal Contracting Incorporated" at bounding box center [203, 300] width 196 height 12
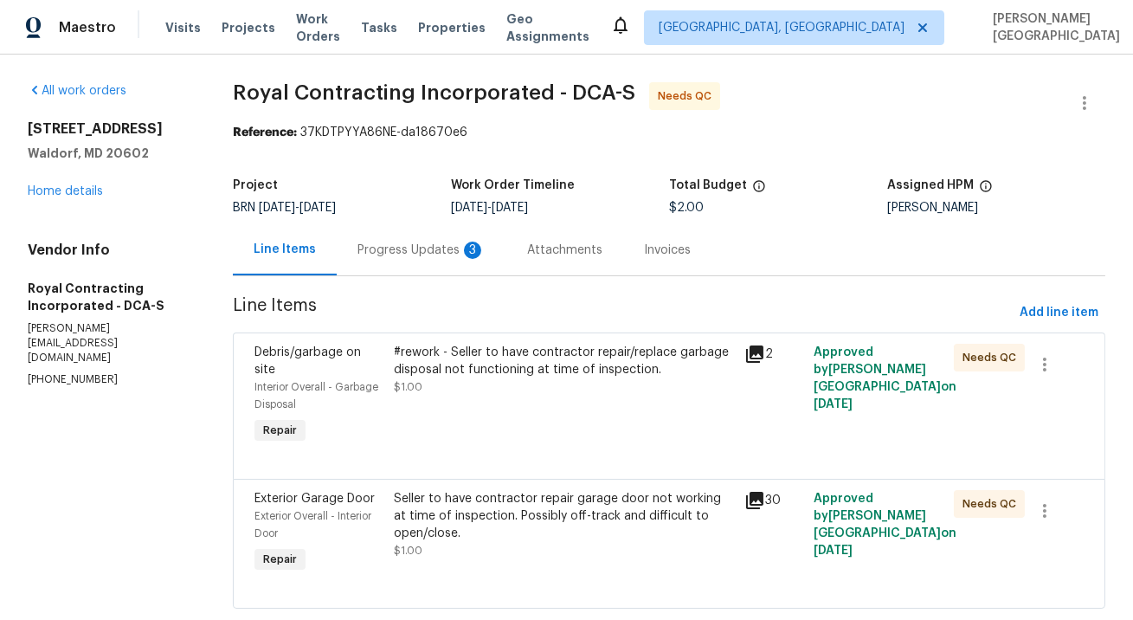
click at [443, 252] on div "Progress Updates 3" at bounding box center [421, 249] width 128 height 17
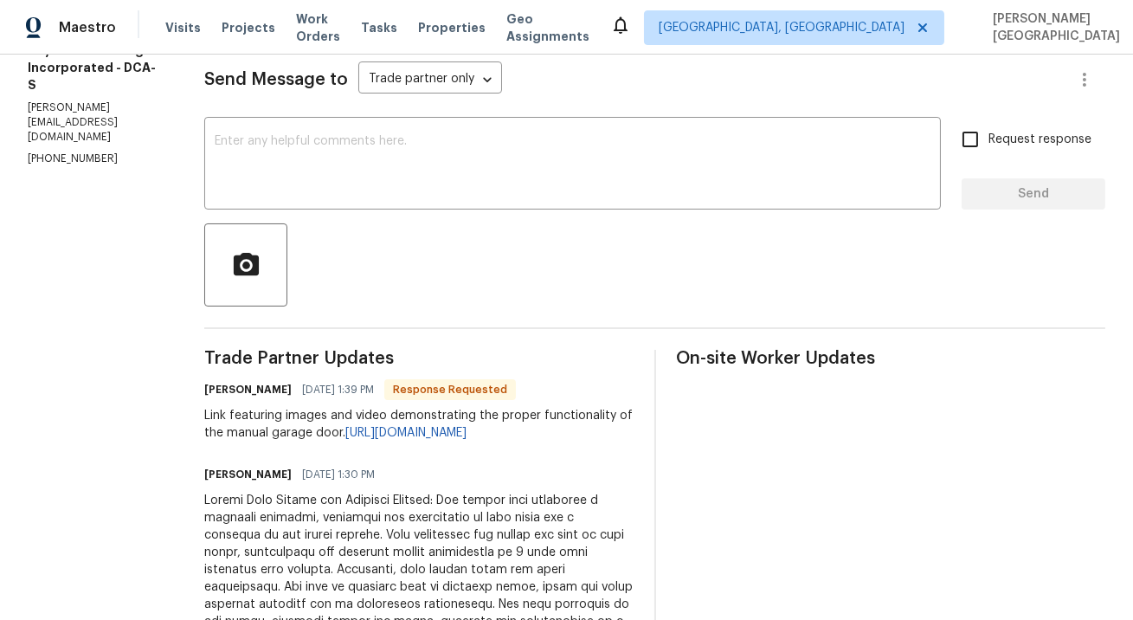
scroll to position [13, 0]
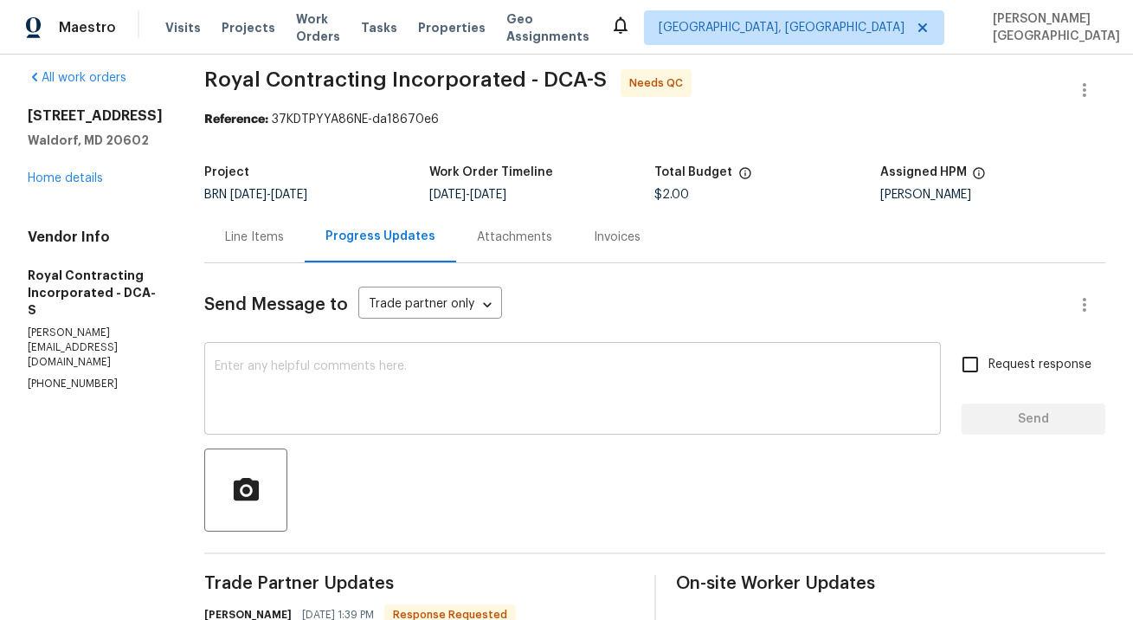
click at [299, 356] on div "x ​" at bounding box center [572, 390] width 736 height 88
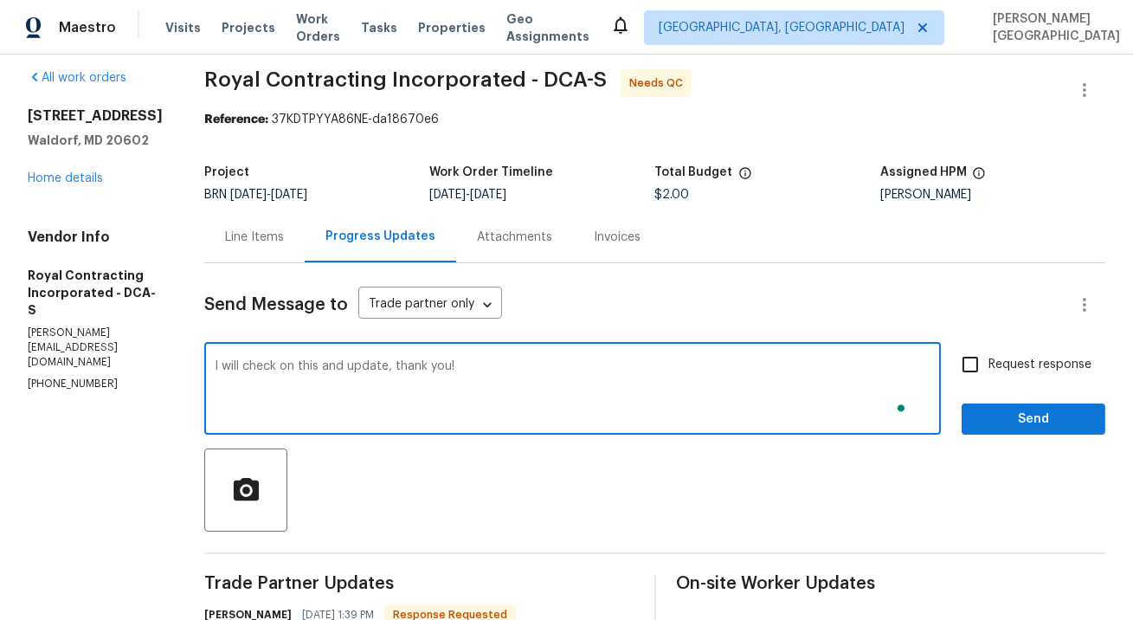
type textarea "I will check on this and update, thank you!"
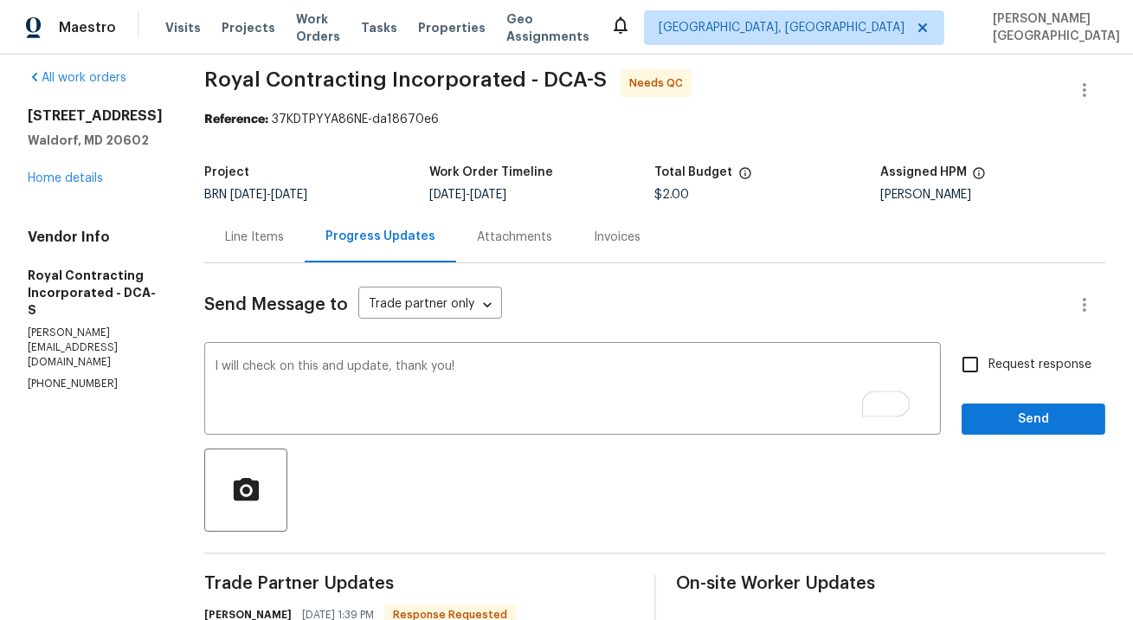
click at [1008, 363] on span "Request response" at bounding box center [1039, 365] width 103 height 18
click at [988, 363] on input "Request response" at bounding box center [970, 364] width 36 height 36
checkbox input "true"
click at [1014, 411] on span "Send" at bounding box center [1033, 419] width 116 height 22
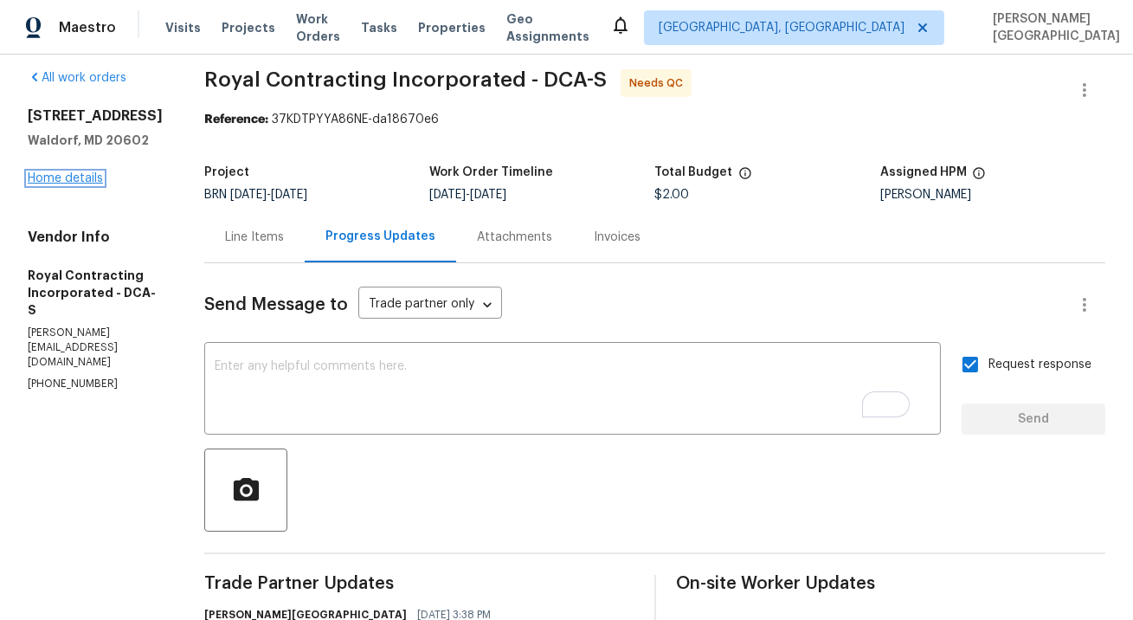
click at [71, 179] on link "Home details" at bounding box center [65, 178] width 75 height 12
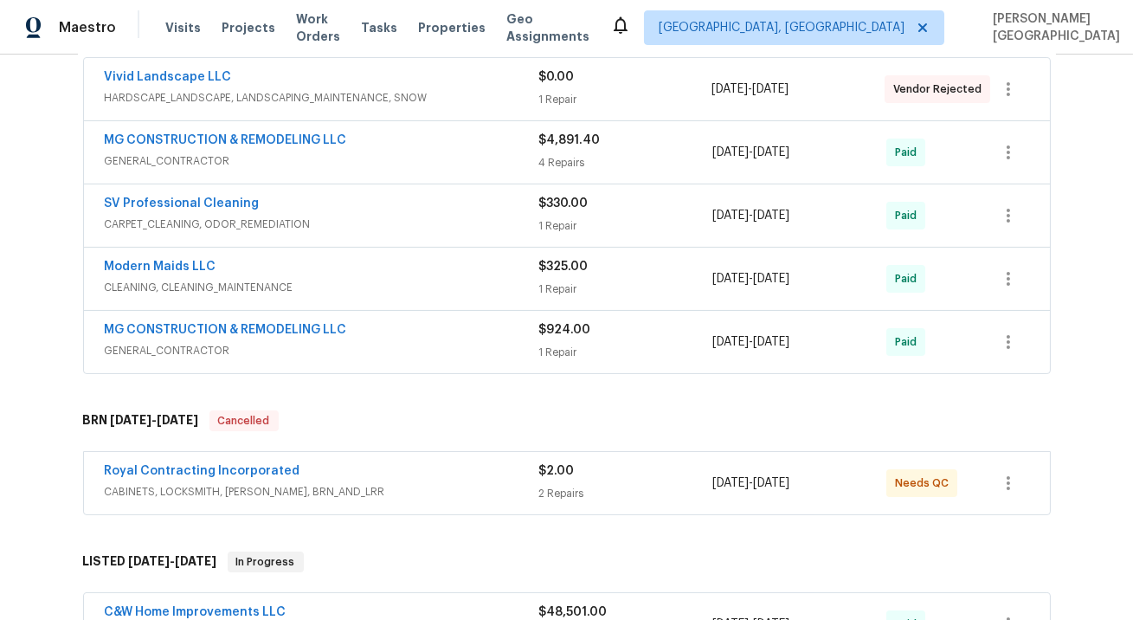
scroll to position [427, 0]
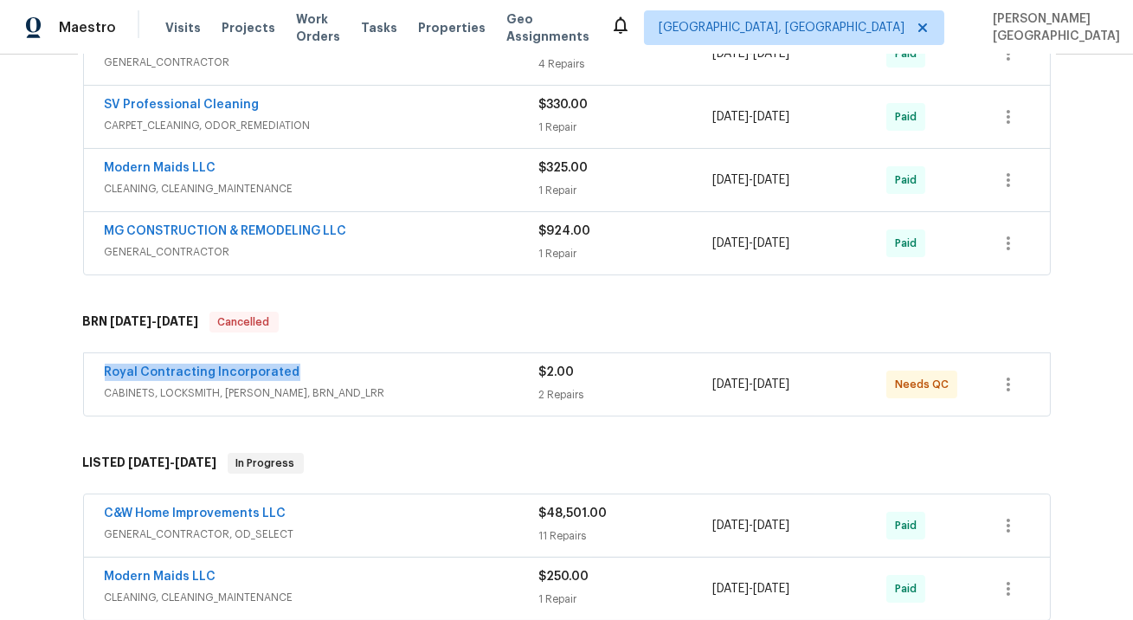
drag, startPoint x: 299, startPoint y: 369, endPoint x: 49, endPoint y: 369, distance: 249.2
click at [49, 369] on div "Back to all projects 1002 Dartmouth Rd, Waldorf, MD 20602 5 Beds | 2 1/2 Baths …" at bounding box center [566, 337] width 1133 height 565
copy link "Royal Contracting Incorporated"
click at [208, 373] on link "Royal Contracting Incorporated" at bounding box center [203, 372] width 196 height 12
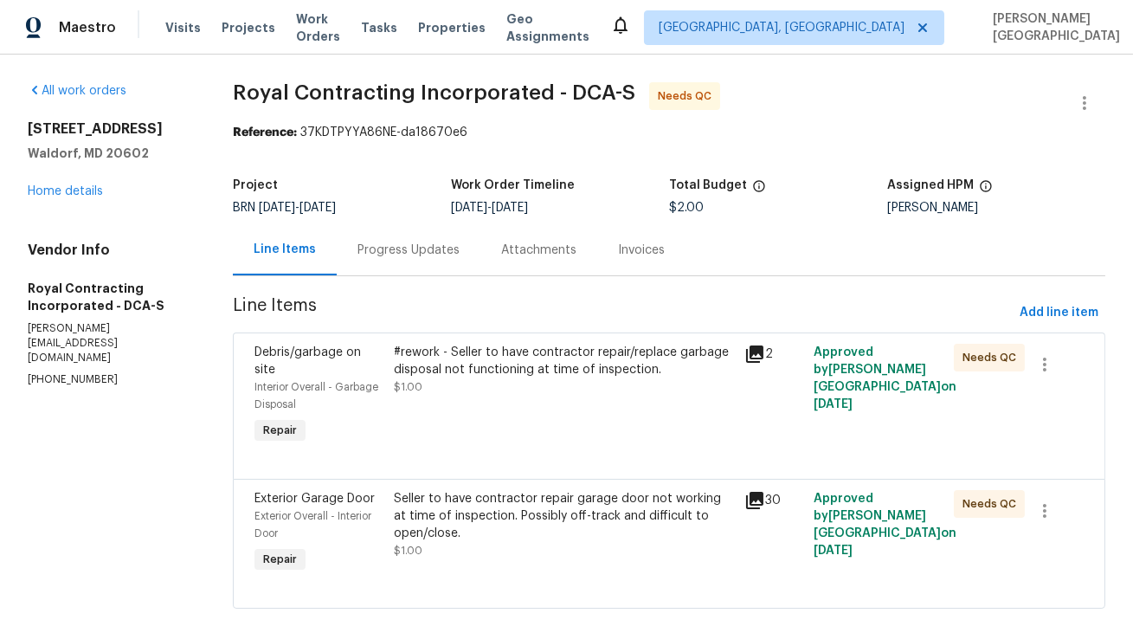
click at [498, 365] on div "#rework - Seller to have contractor repair/replace garbage disposal not functio…" at bounding box center [563, 361] width 339 height 35
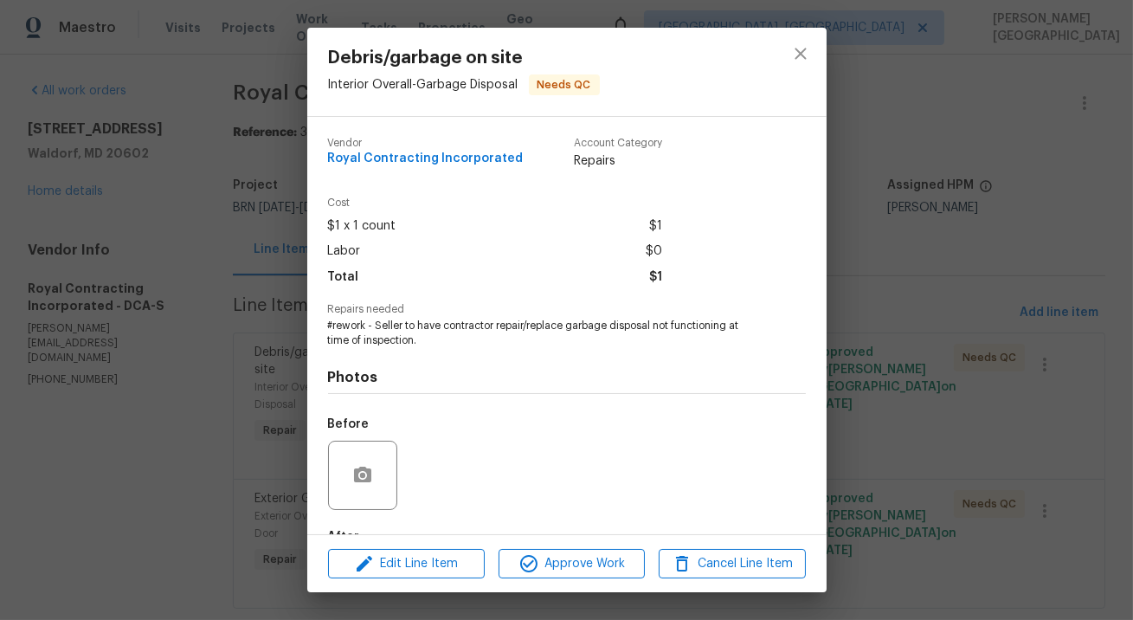
scroll to position [106, 0]
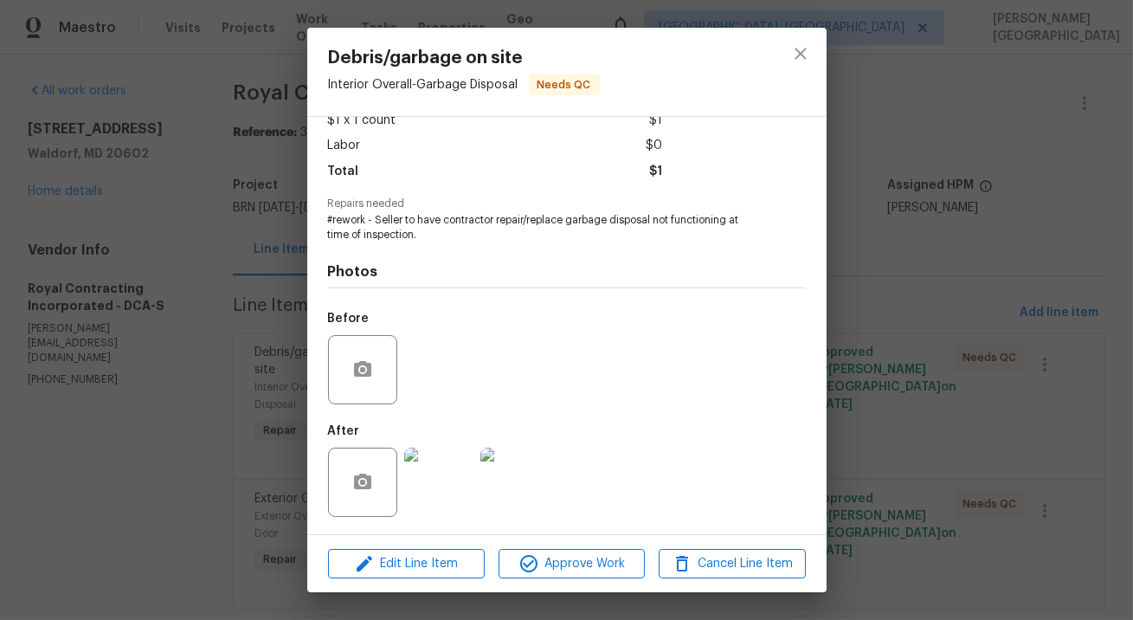
click at [915, 385] on div "Debris/garbage on site Interior Overall - Garbage Disposal Needs QC Vendor Roya…" at bounding box center [566, 310] width 1133 height 620
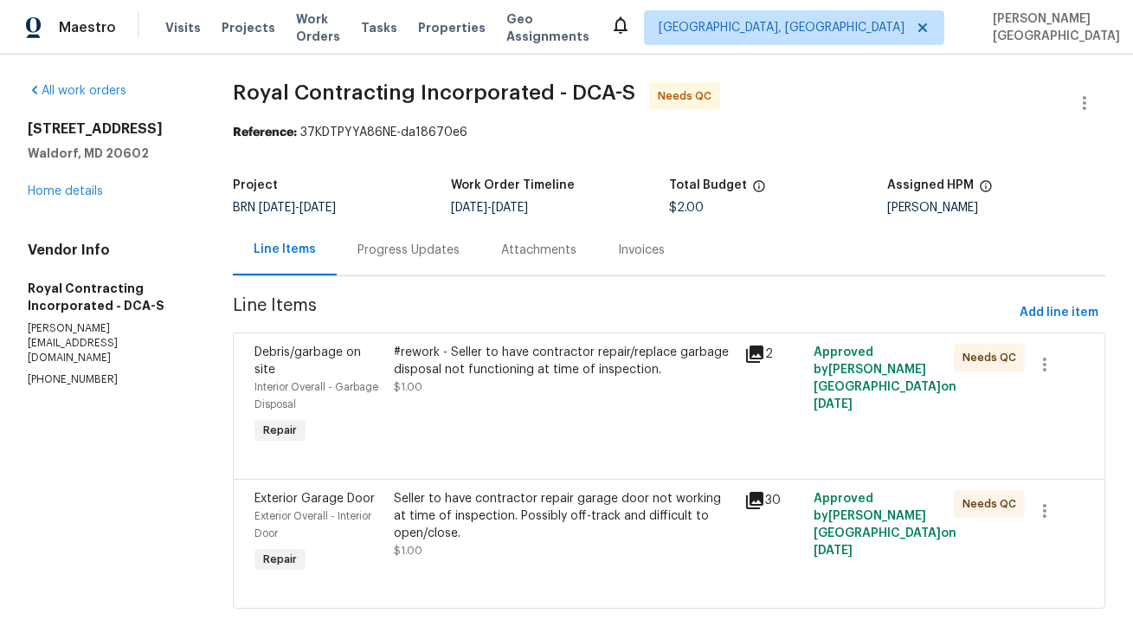
scroll to position [38, 0]
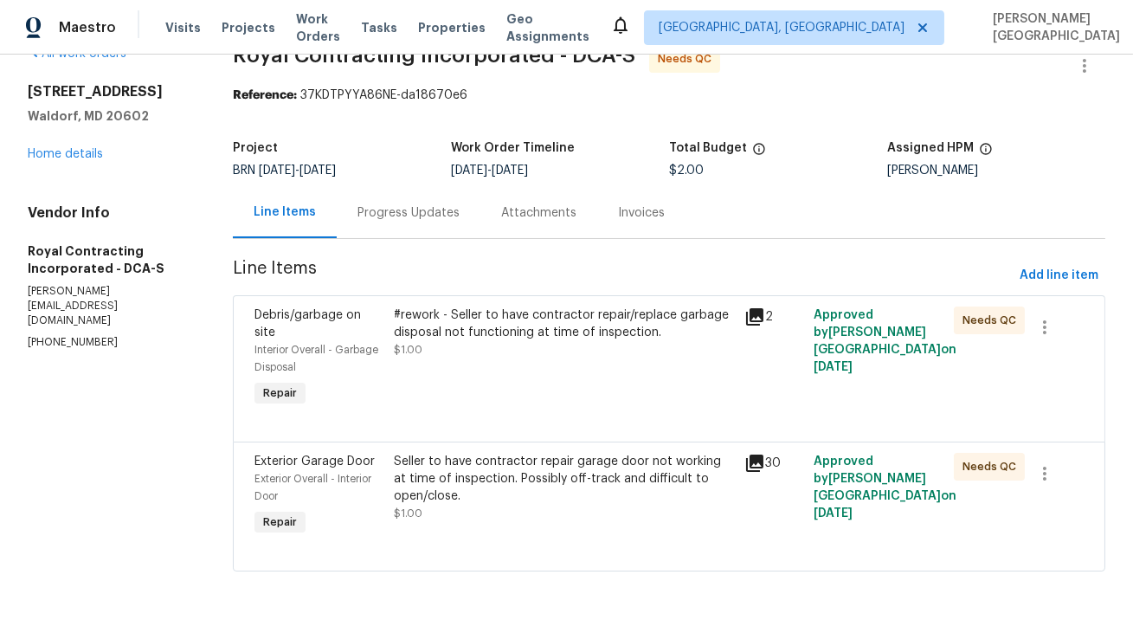
click at [466, 466] on div "Seller to have contractor repair garage door not working at time of inspection.…" at bounding box center [563, 479] width 339 height 52
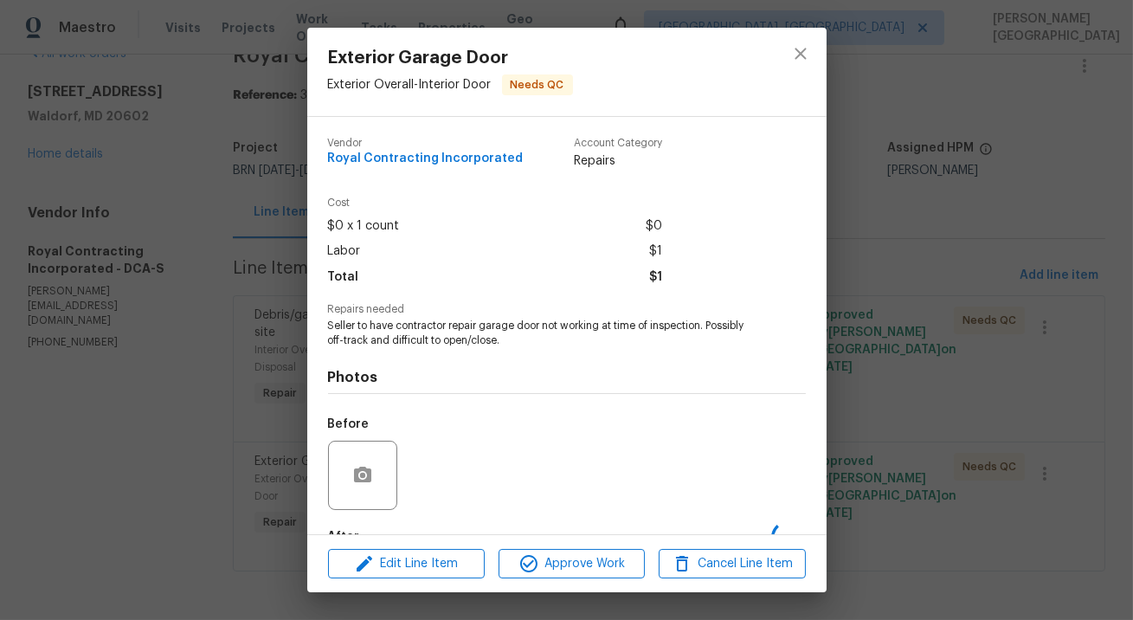
click at [442, 331] on span "Seller to have contractor repair garage door not working at time of inspection.…" at bounding box center [543, 332] width 430 height 29
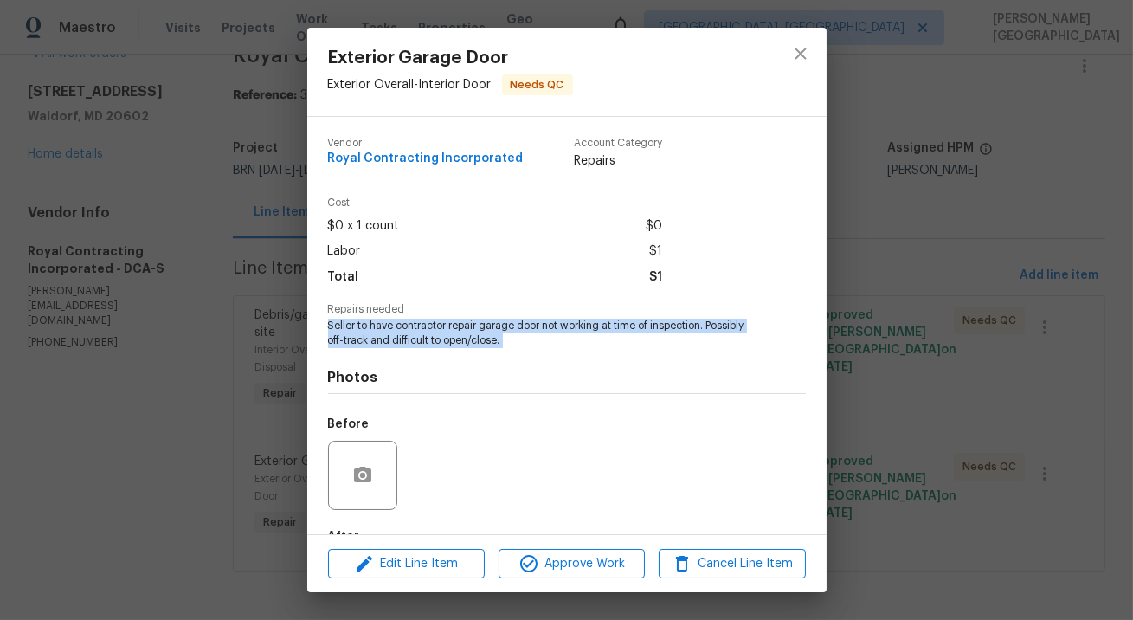
click at [442, 331] on span "Seller to have contractor repair garage door not working at time of inspection.…" at bounding box center [543, 332] width 430 height 29
copy span "Seller to have contractor repair garage door not working at time of inspection.…"
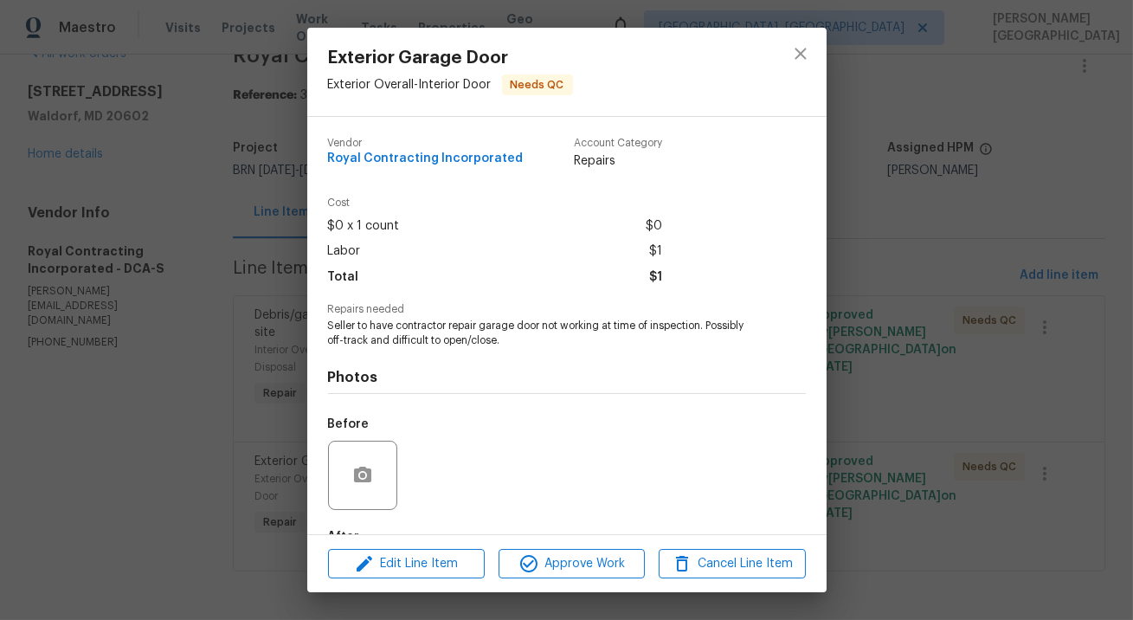
click at [276, 301] on div "Exterior Garage Door Exterior Overall - Interior Door Needs QC Vendor Royal Con…" at bounding box center [566, 310] width 1133 height 620
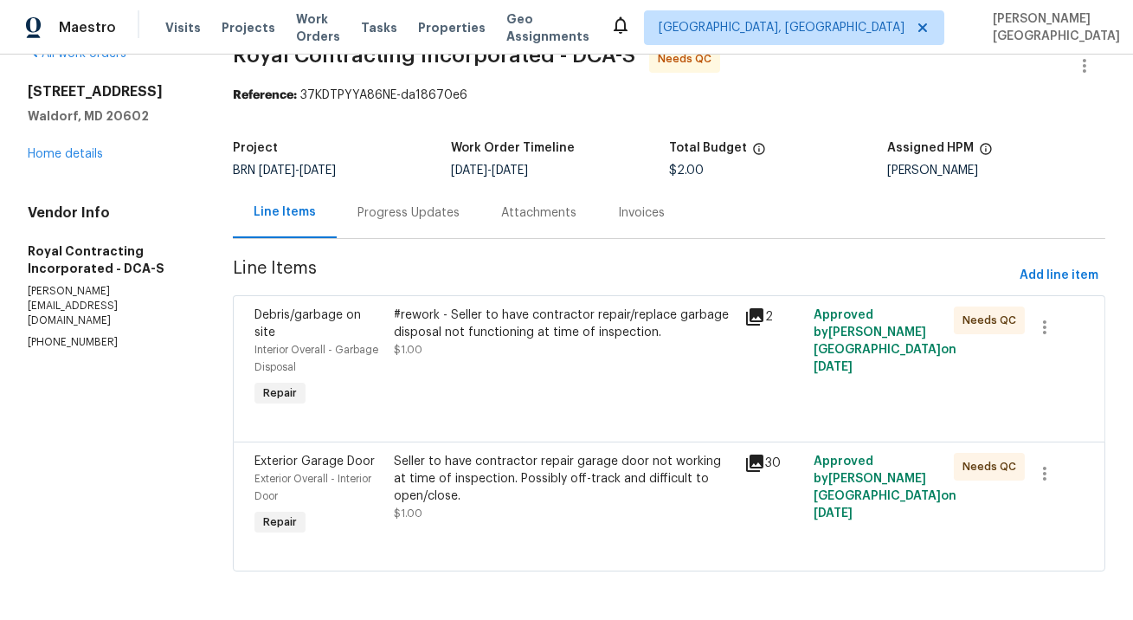
click at [426, 331] on div "#rework - Seller to have contractor repair/replace garbage disposal not functio…" at bounding box center [563, 323] width 339 height 35
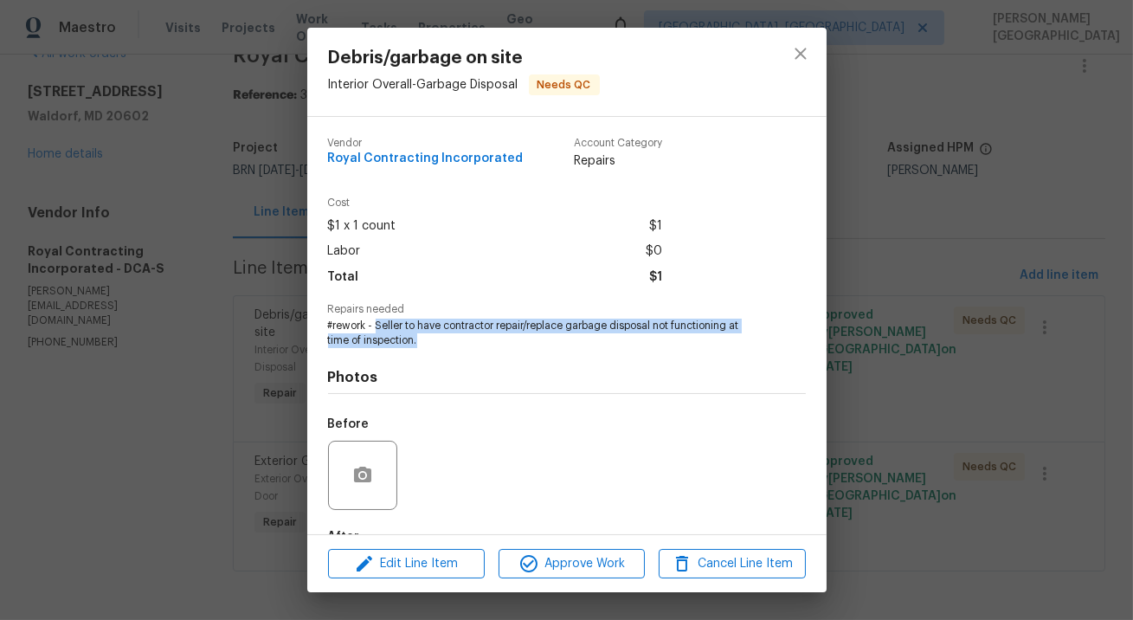
drag, startPoint x: 374, startPoint y: 325, endPoint x: 446, endPoint y: 344, distance: 74.9
click at [446, 344] on span "#rework - Seller to have contractor repair/replace garbage disposal not functio…" at bounding box center [543, 332] width 430 height 29
copy span "Seller to have contractor repair/replace garbage disposal not functioning at ti…"
click at [221, 253] on div "Debris/garbage on site Interior Overall - Garbage Disposal Needs QC Vendor Roya…" at bounding box center [566, 310] width 1133 height 620
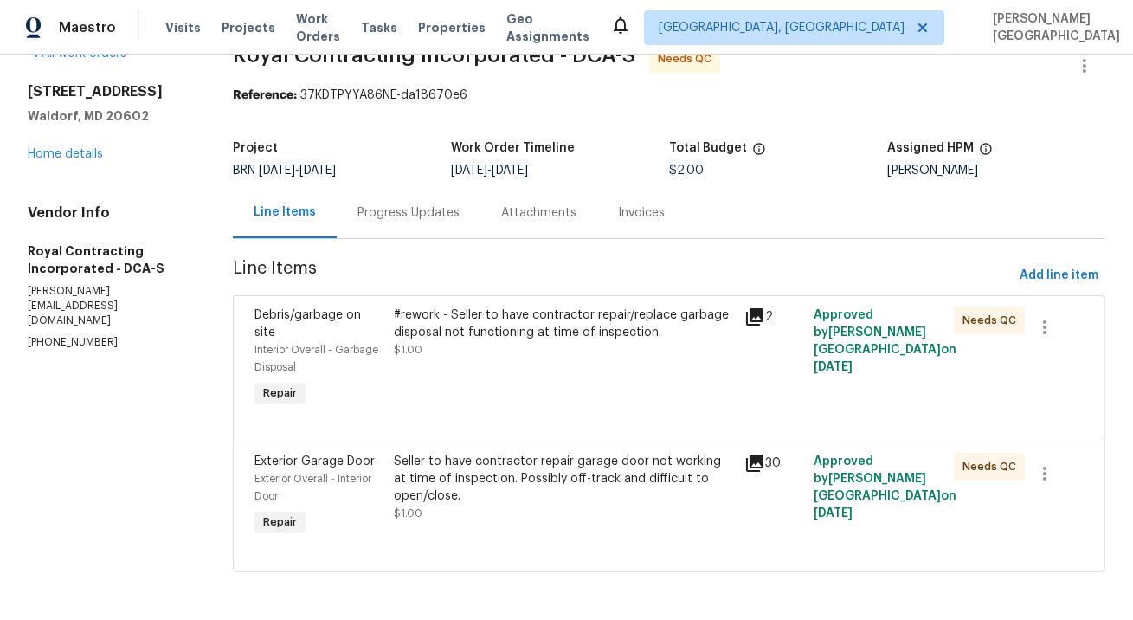
click at [399, 216] on div "Progress Updates" at bounding box center [408, 212] width 102 height 17
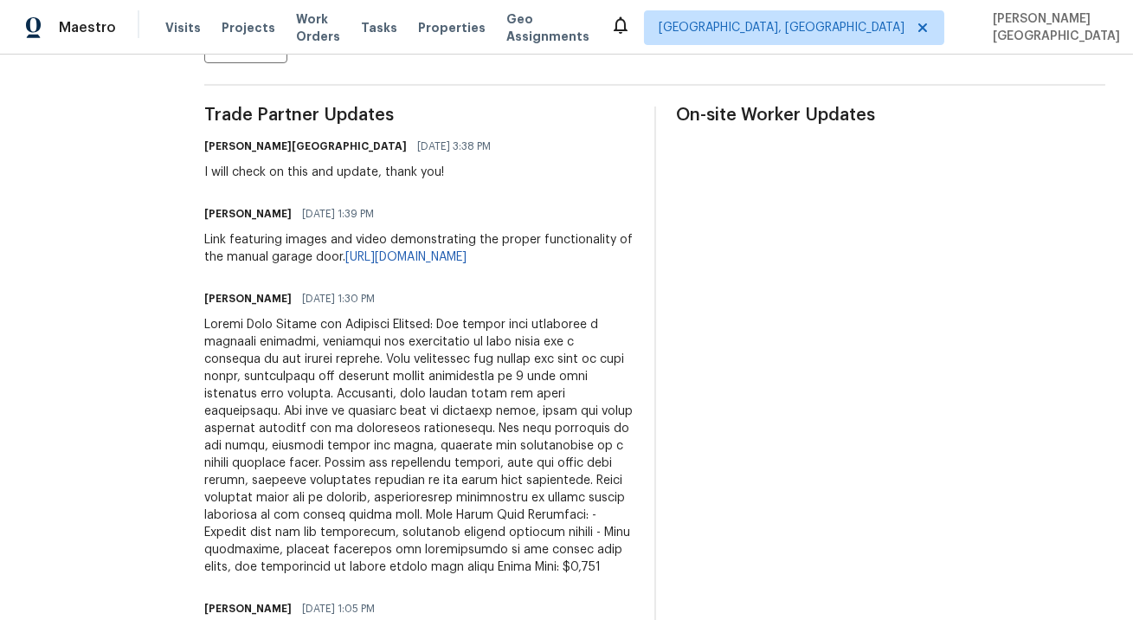
scroll to position [528, 0]
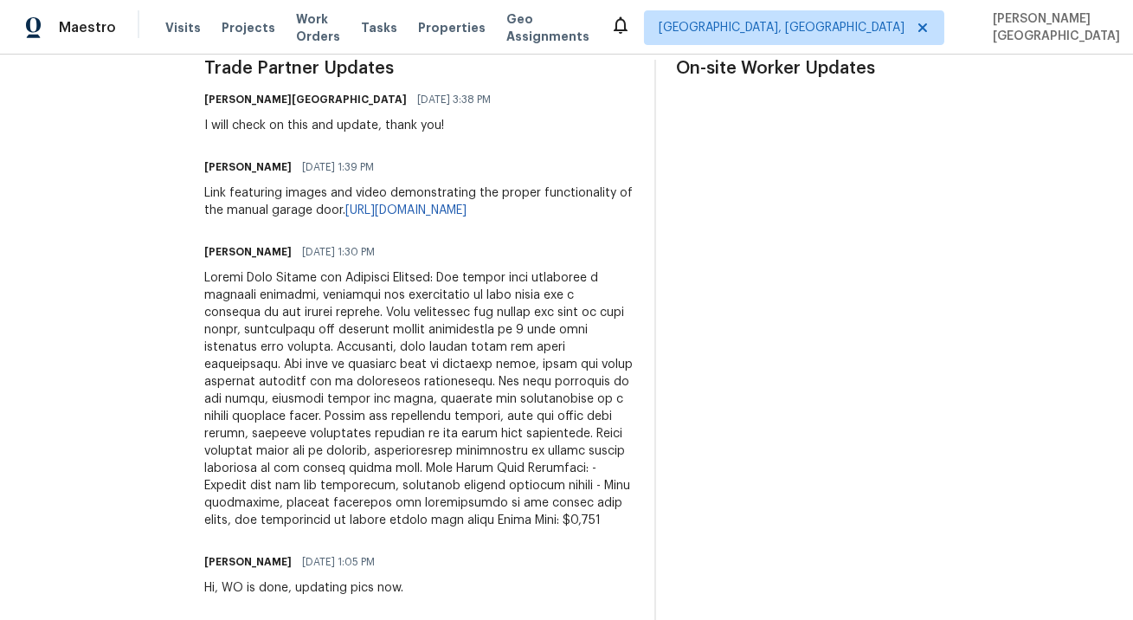
click at [345, 408] on div at bounding box center [418, 399] width 429 height 260
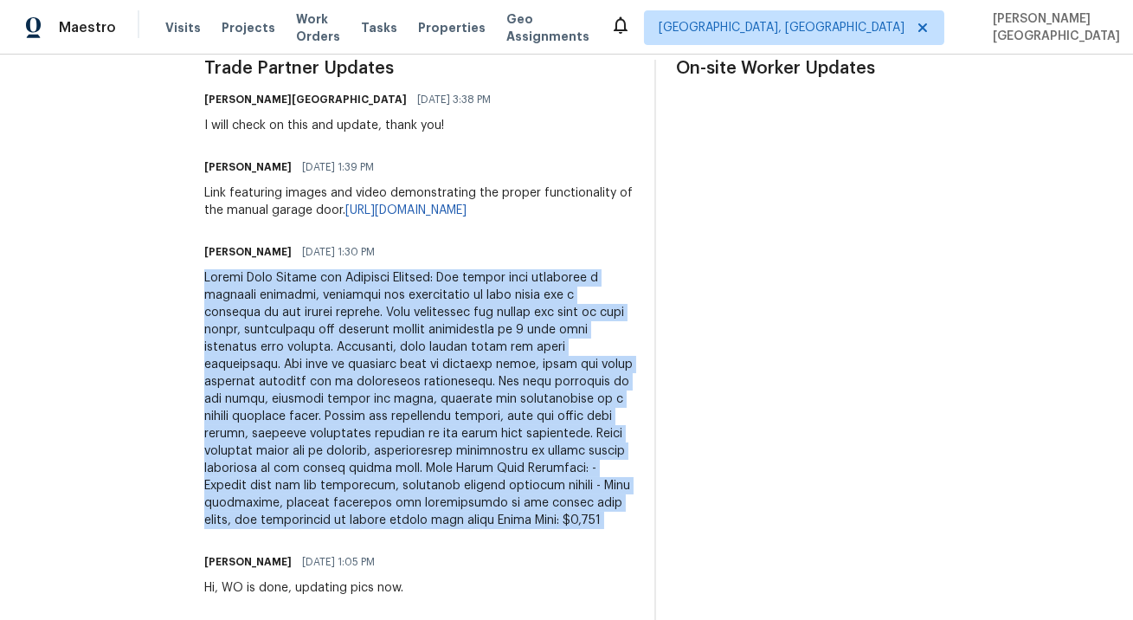
click at [345, 408] on div at bounding box center [418, 399] width 429 height 260
copy div "Garage Door Repair and Redesign Summary: The garage door underwent a complete o…"
